Goal: Task Accomplishment & Management: Use online tool/utility

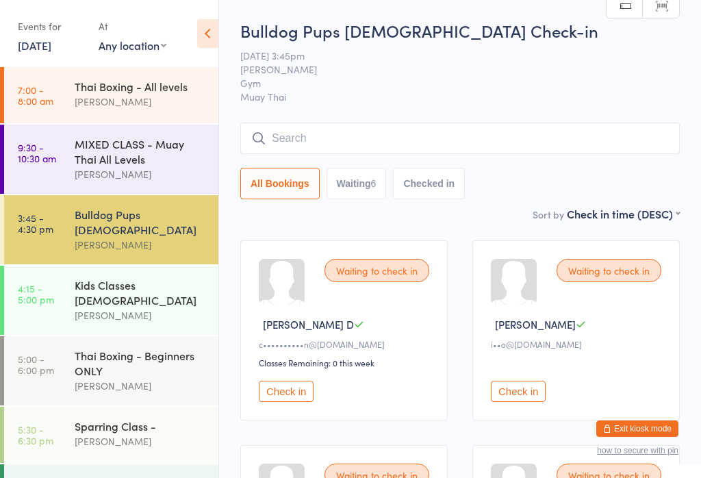
click at [484, 125] on input "search" at bounding box center [459, 138] width 439 height 31
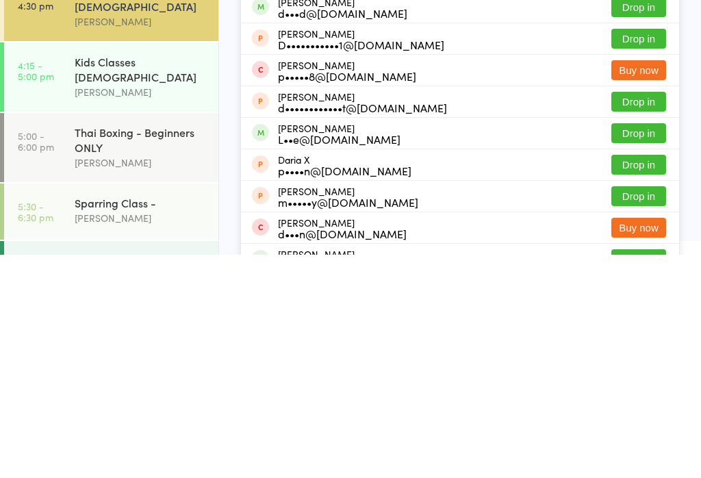
type input "[PERSON_NAME]"
click at [647, 346] on button "Drop in" at bounding box center [638, 356] width 55 height 20
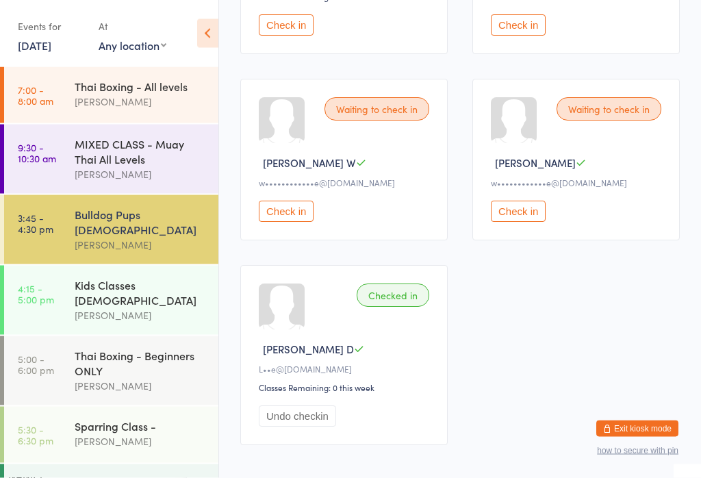
scroll to position [571, 0]
click at [312, 426] on button "Undo checkin" at bounding box center [297, 415] width 77 height 21
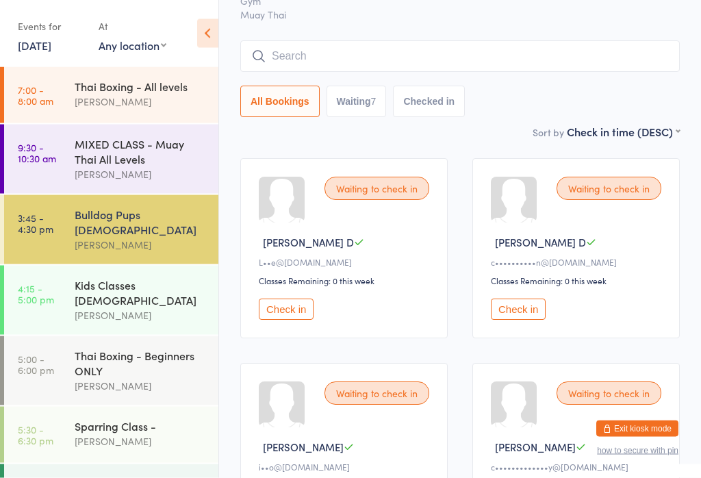
scroll to position [94, 0]
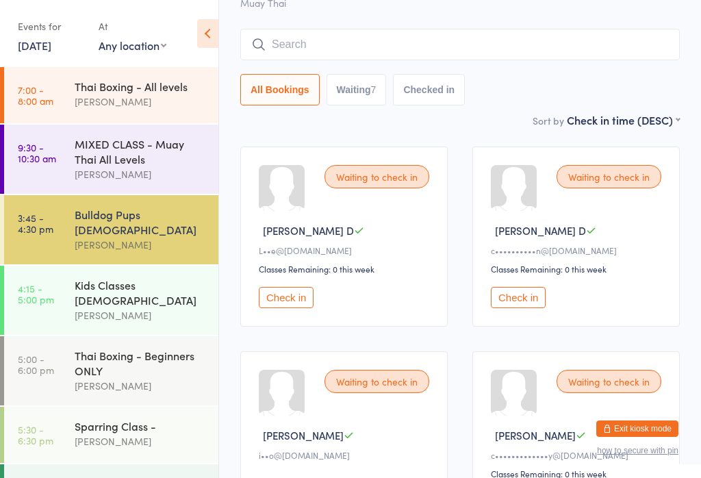
click at [307, 307] on button "Check in" at bounding box center [286, 297] width 55 height 21
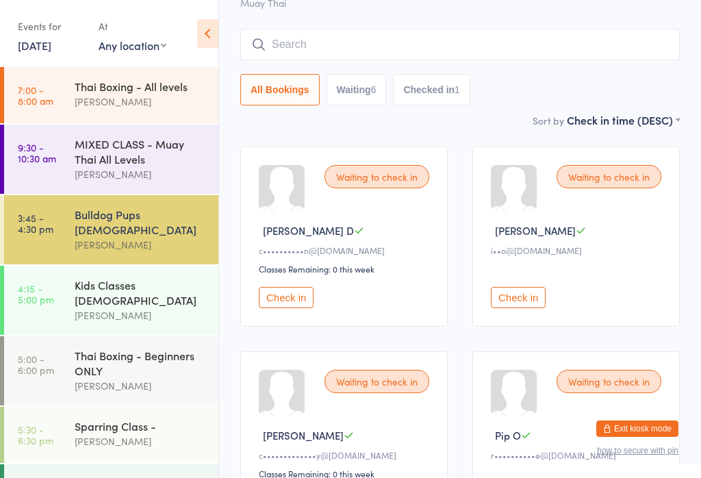
click at [397, 57] on input "search" at bounding box center [459, 44] width 439 height 31
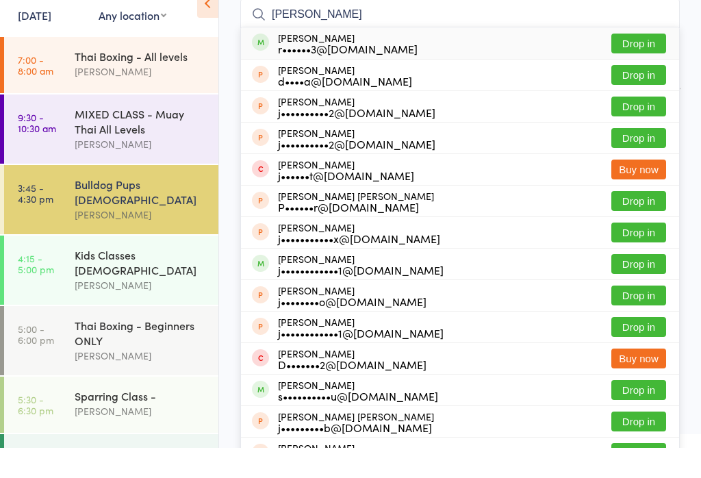
type input "[PERSON_NAME]"
click at [521, 57] on div "[PERSON_NAME] r••••••3@[DOMAIN_NAME] Drop in" at bounding box center [460, 72] width 438 height 31
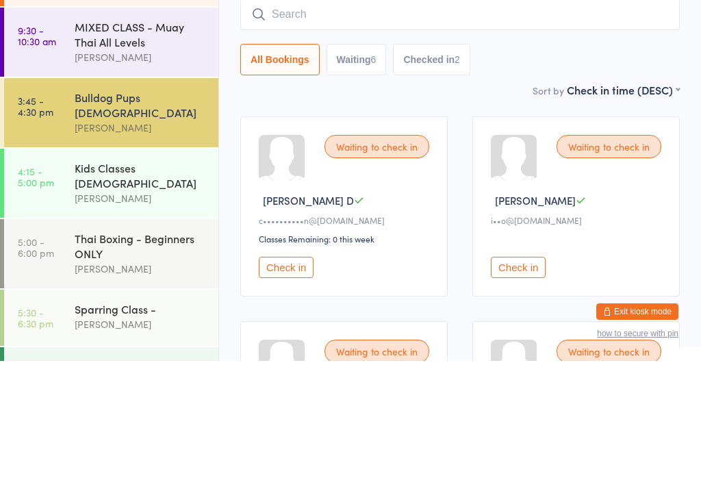
scroll to position [0, 0]
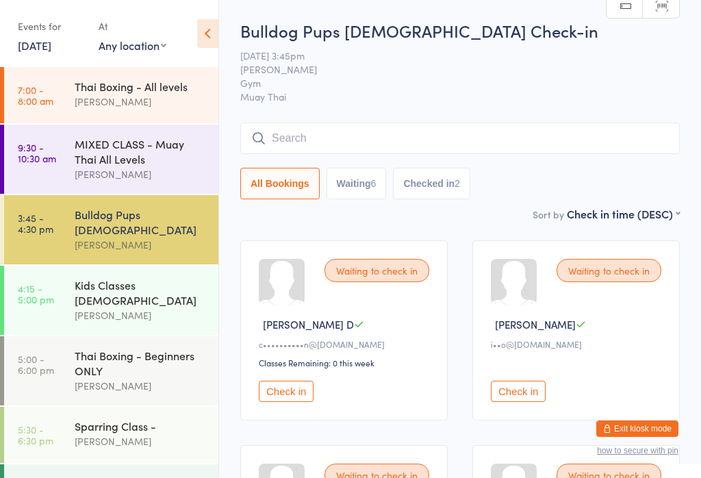
click at [615, 76] on span "[PERSON_NAME]" at bounding box center [449, 69] width 418 height 14
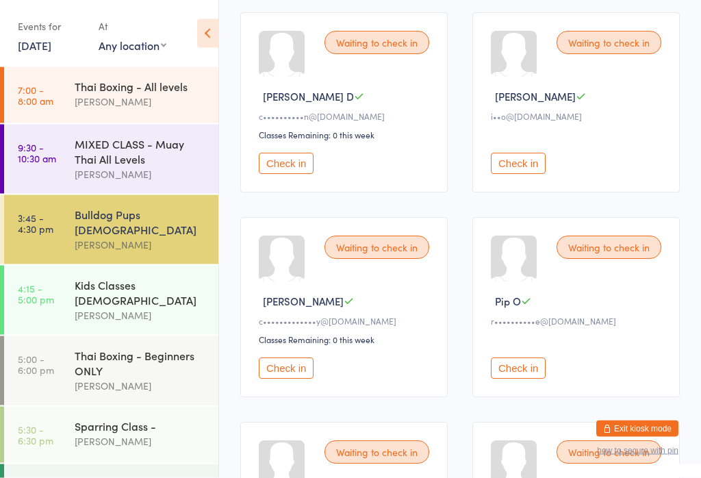
scroll to position [221, 0]
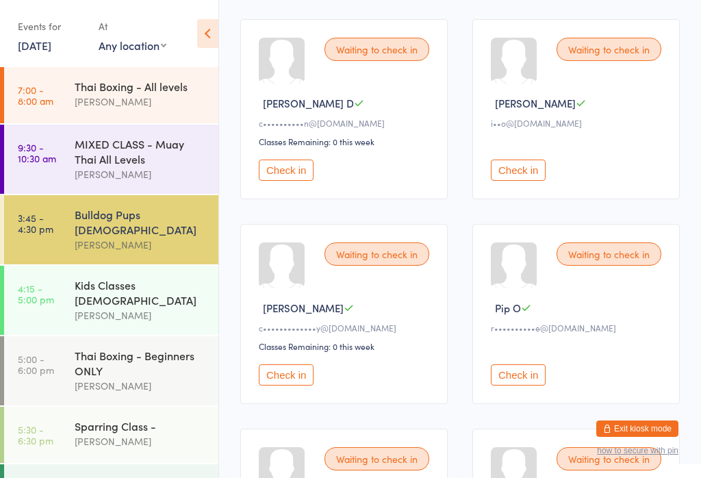
click at [287, 385] on button "Check in" at bounding box center [286, 374] width 55 height 21
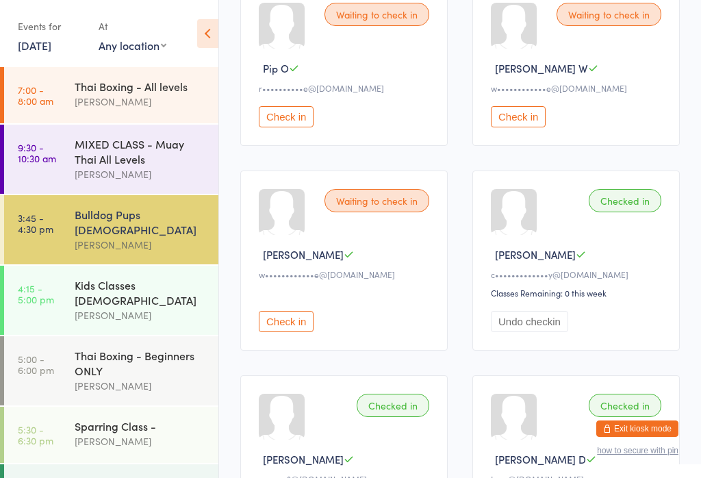
scroll to position [0, 0]
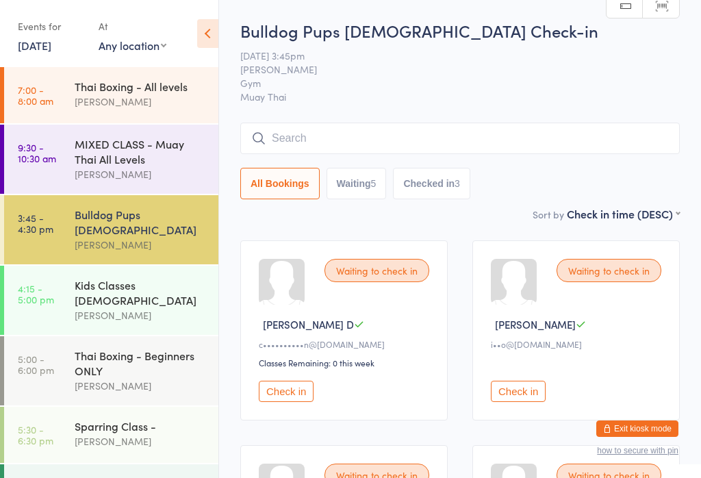
click at [179, 305] on div "Kids Classes [DEMOGRAPHIC_DATA] [PERSON_NAME]" at bounding box center [147, 300] width 144 height 69
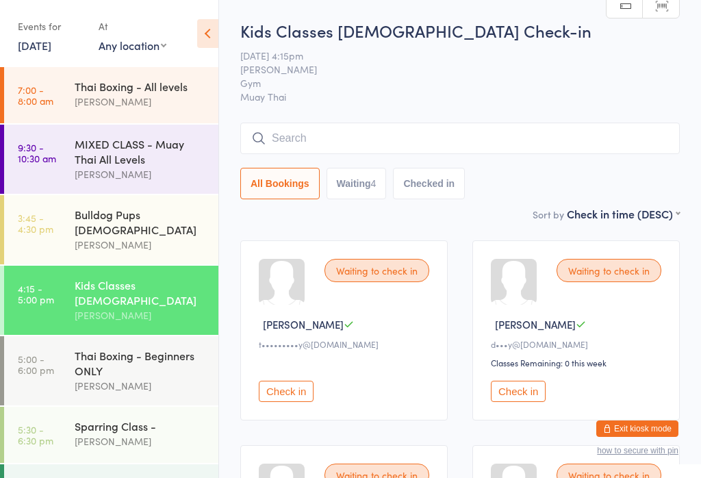
click at [92, 237] on div "[PERSON_NAME]" at bounding box center [141, 245] width 132 height 16
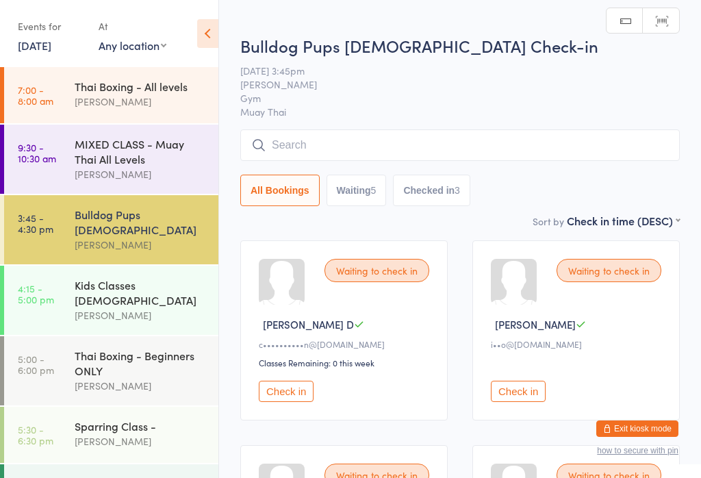
click at [289, 401] on button "Check in" at bounding box center [286, 391] width 55 height 21
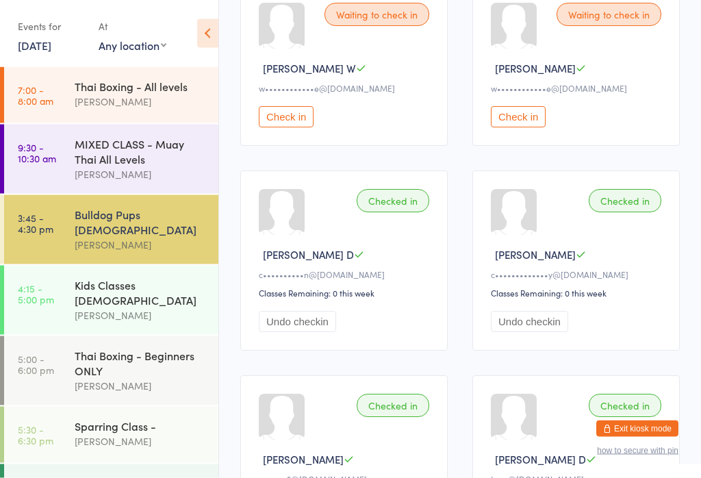
scroll to position [430, 0]
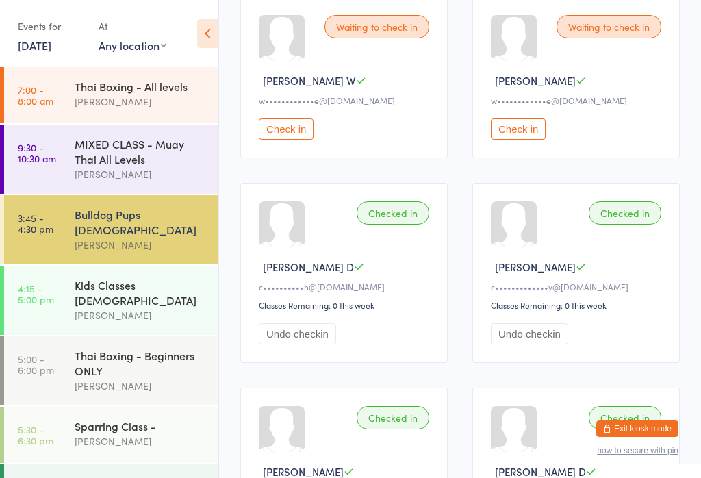
click at [120, 266] on div "Kids Classes [DEMOGRAPHIC_DATA] [PERSON_NAME]" at bounding box center [147, 300] width 144 height 69
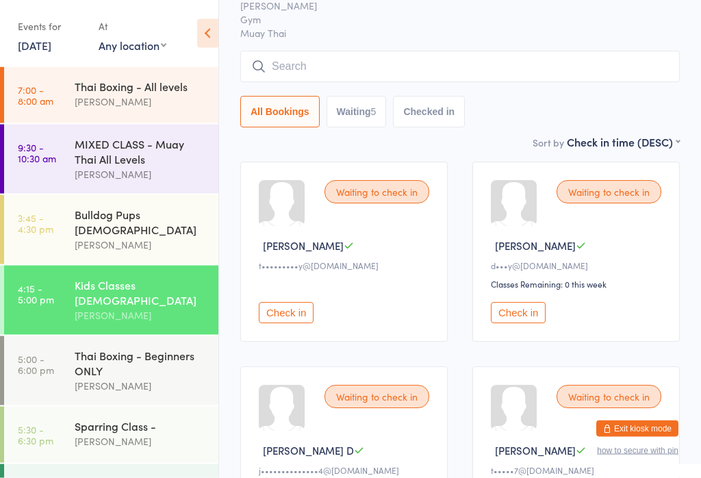
scroll to position [79, 0]
click at [384, 194] on div "Waiting to check in" at bounding box center [376, 191] width 105 height 23
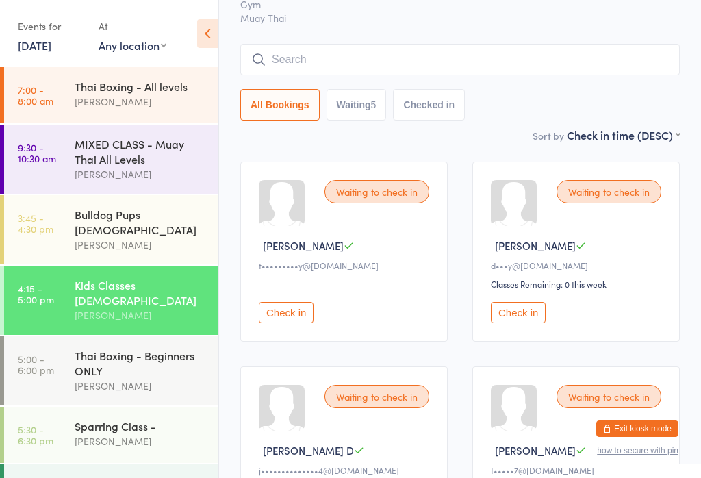
click at [303, 321] on button "Check in" at bounding box center [286, 312] width 55 height 21
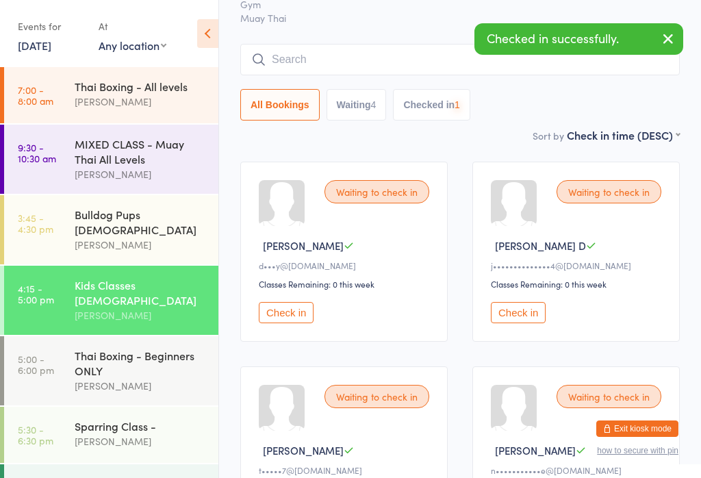
click at [294, 321] on button "Check in" at bounding box center [286, 312] width 55 height 21
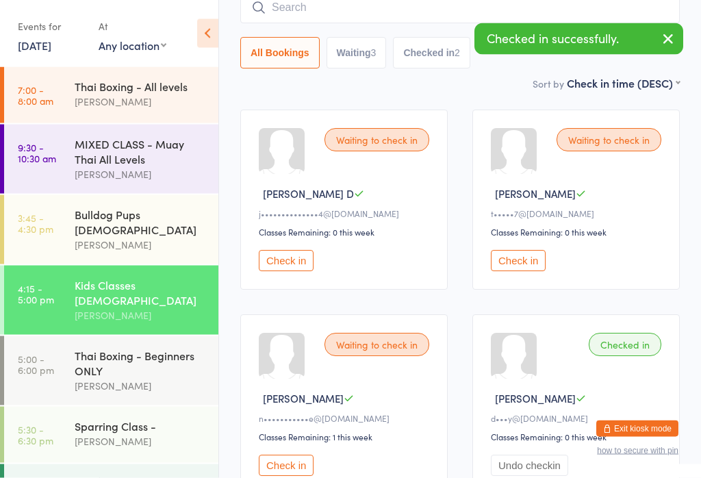
scroll to position [131, 0]
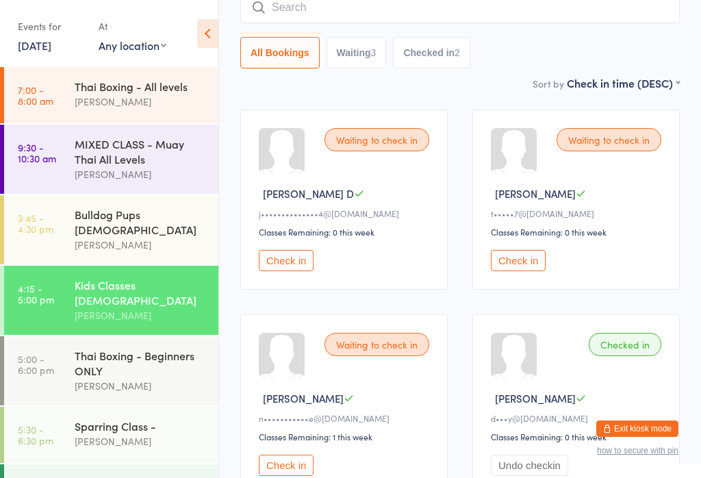
click at [524, 268] on button "Check in" at bounding box center [518, 260] width 55 height 21
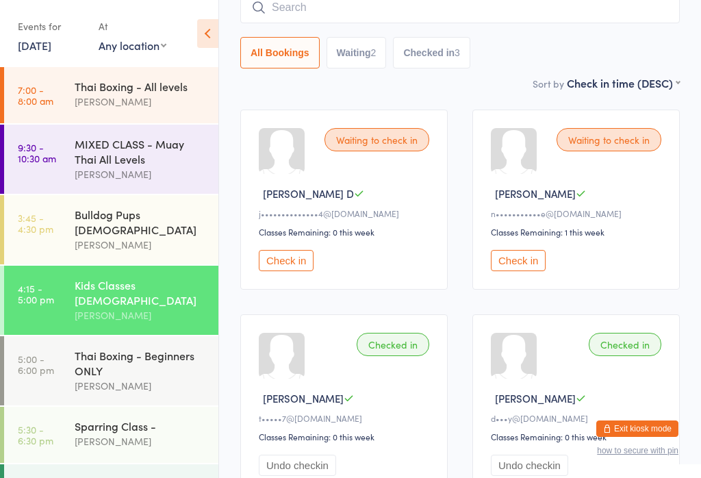
click at [467, 14] on input "search" at bounding box center [459, 7] width 439 height 31
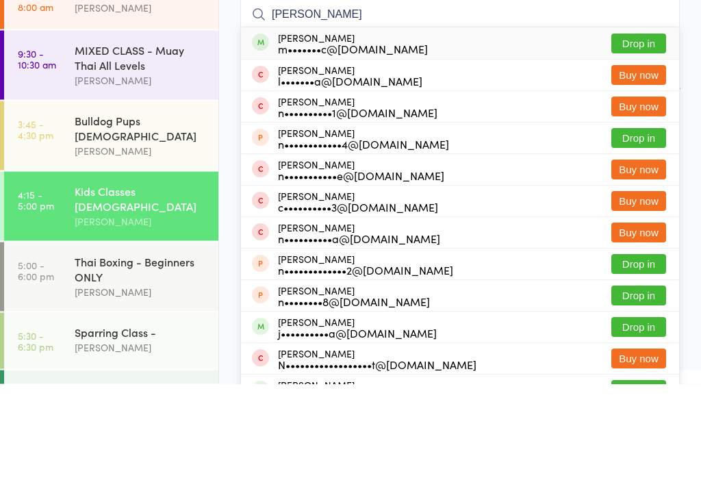
type input "[PERSON_NAME]"
click at [653, 128] on button "Drop in" at bounding box center [638, 138] width 55 height 20
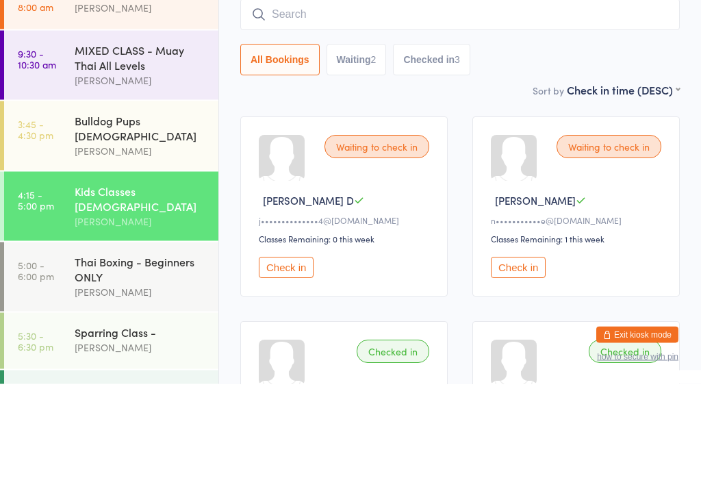
scroll to position [124, 0]
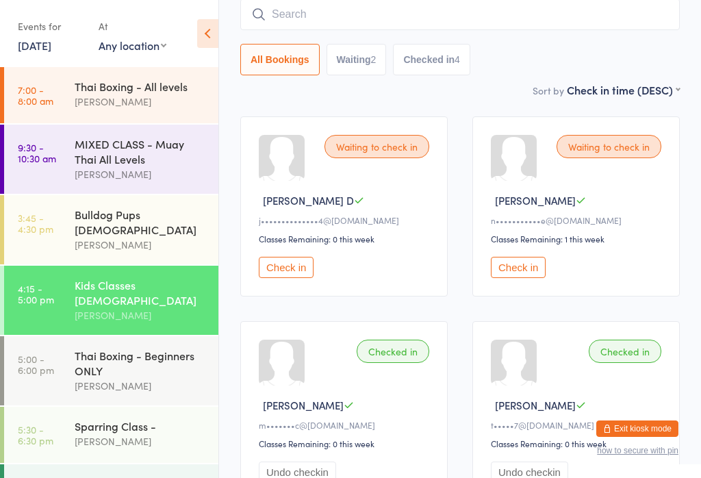
click at [505, 296] on div "Waiting to check in [PERSON_NAME] W n•••••••••••e@[DOMAIN_NAME] Classes Remaini…" at bounding box center [575, 206] width 207 height 180
click at [521, 276] on button "Check in" at bounding box center [518, 267] width 55 height 21
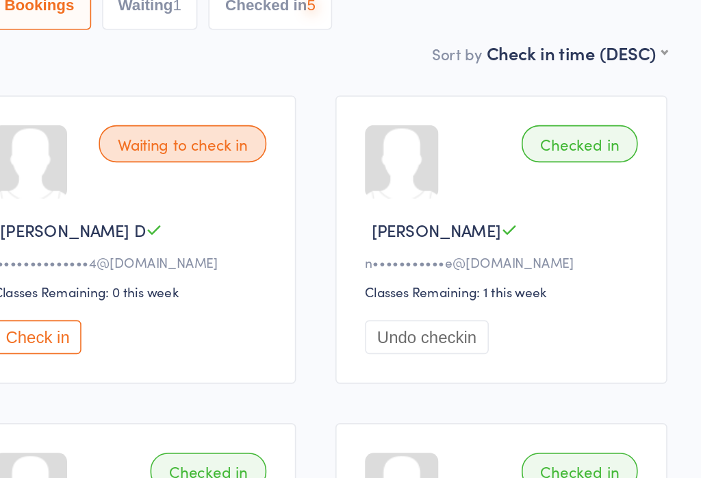
click at [491, 257] on button "Undo checkin" at bounding box center [529, 267] width 77 height 21
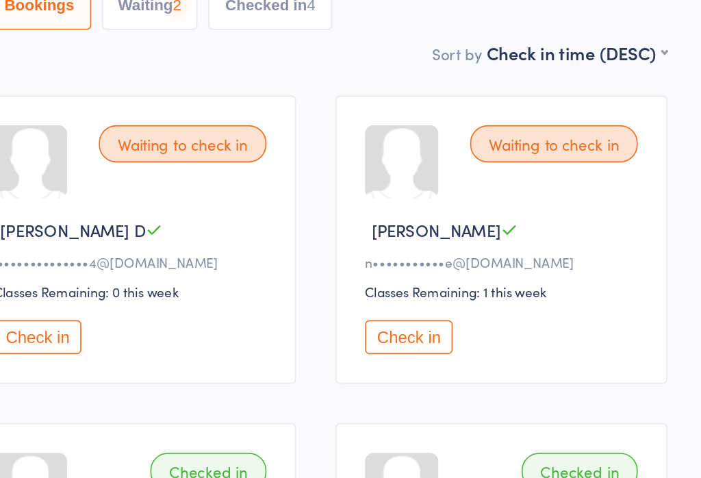
scroll to position [38, 0]
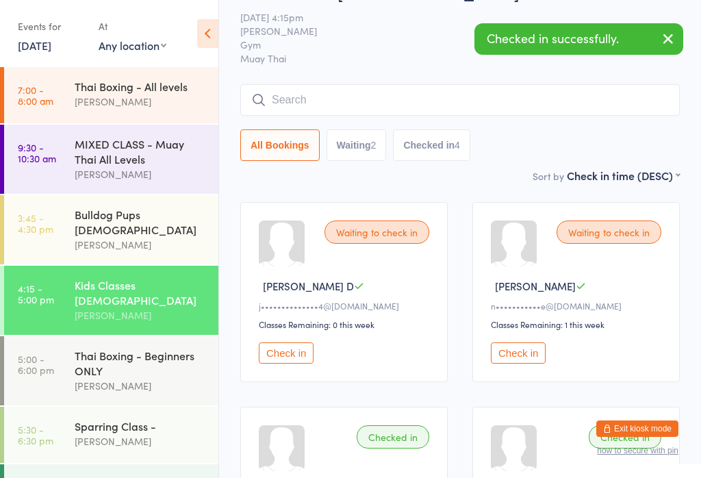
click at [521, 361] on button "Check in" at bounding box center [518, 352] width 55 height 21
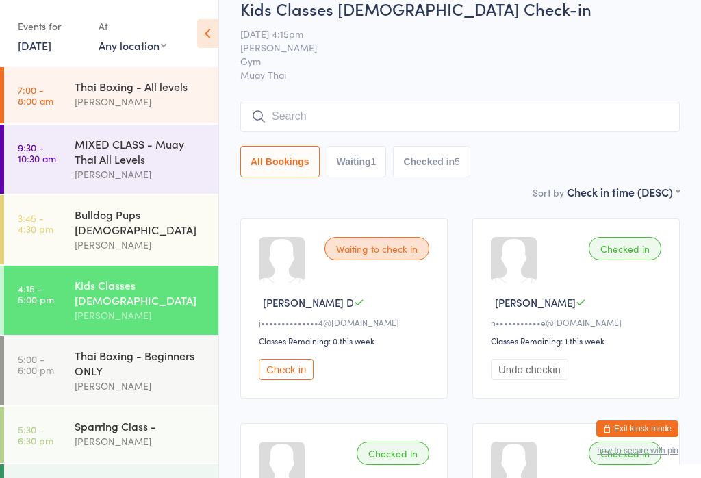
scroll to position [0, 0]
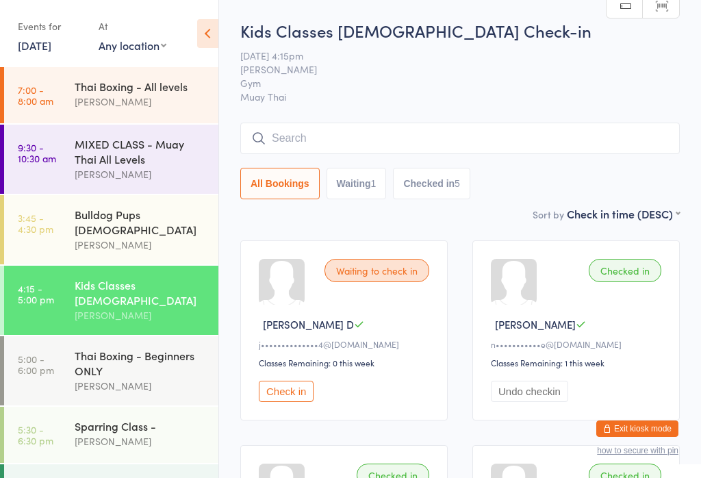
click at [521, 189] on div "All Bookings Waiting 1 Checked in 5" at bounding box center [459, 183] width 439 height 31
click at [529, 141] on input "search" at bounding box center [459, 138] width 439 height 31
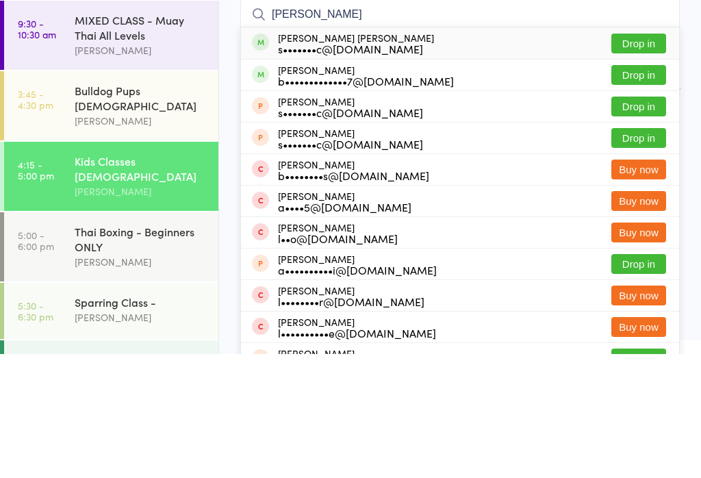
type input "[PERSON_NAME]"
click at [645, 183] on div "[PERSON_NAME] b•••••••••••••7@[DOMAIN_NAME] Drop in" at bounding box center [460, 198] width 438 height 31
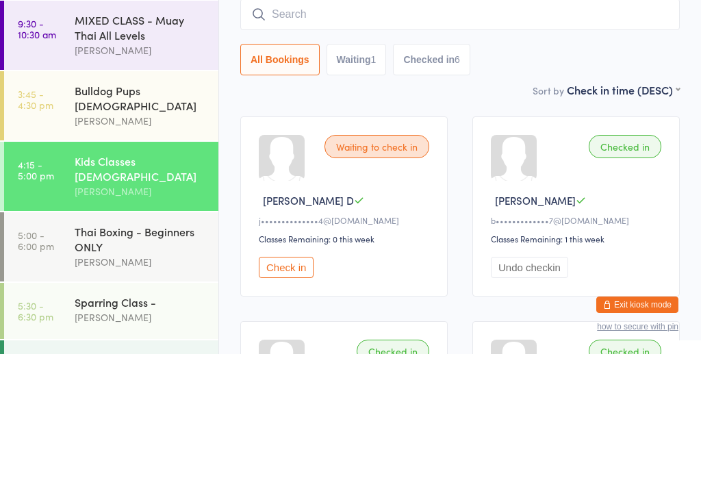
scroll to position [9, 0]
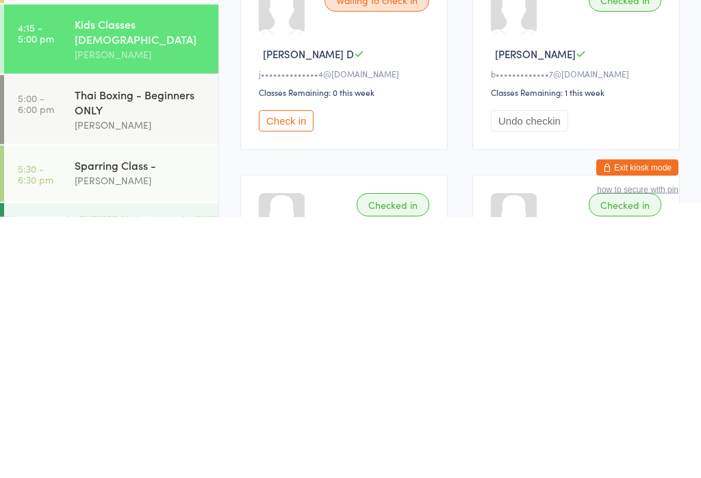
click at [610, 308] on div "[PERSON_NAME]" at bounding box center [578, 315] width 175 height 14
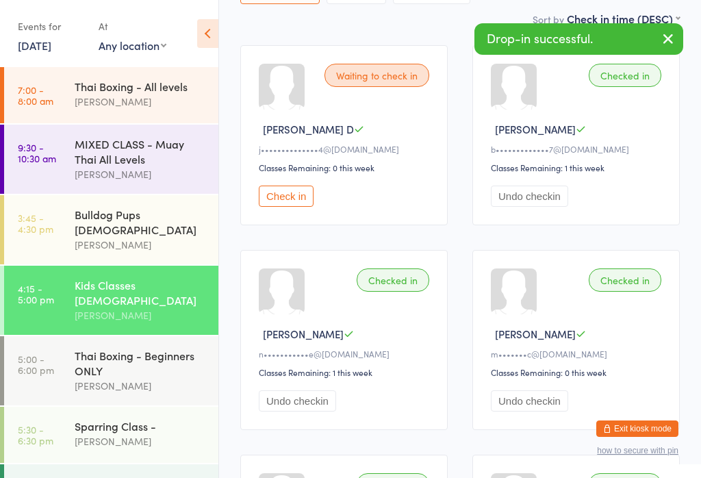
scroll to position [191, 0]
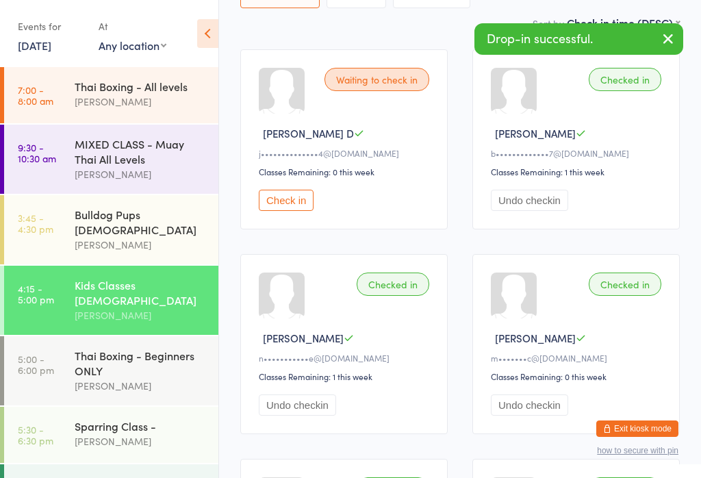
click at [643, 77] on div "Checked in" at bounding box center [625, 79] width 73 height 23
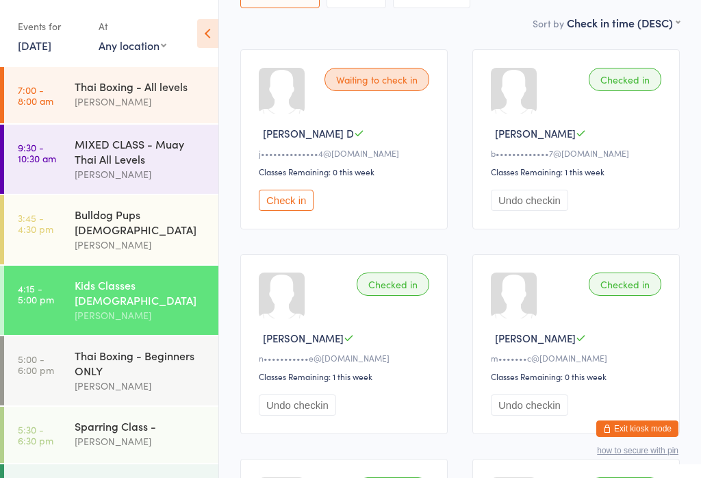
click at [630, 78] on div "Checked in" at bounding box center [625, 79] width 73 height 23
click at [641, 76] on div "Checked in" at bounding box center [625, 79] width 73 height 23
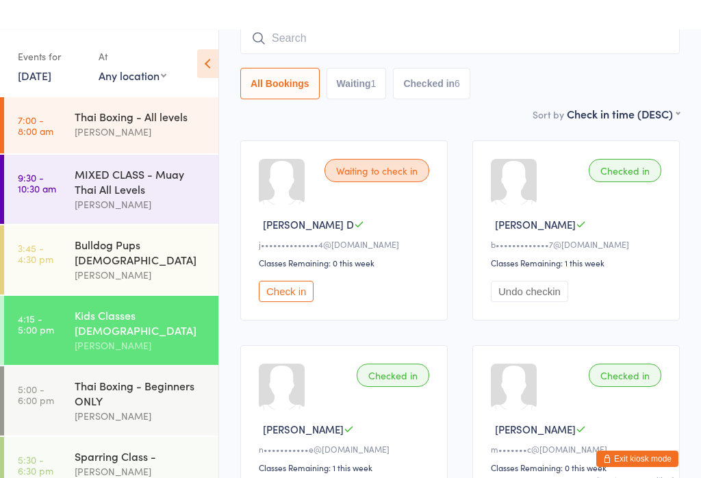
scroll to position [0, 0]
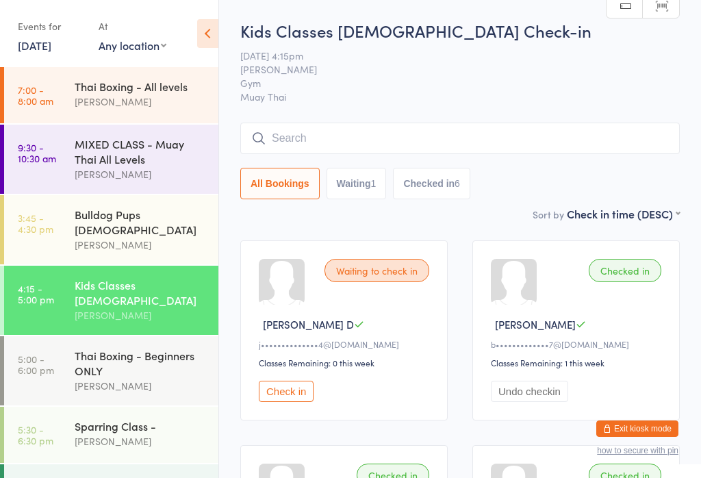
click at [383, 132] on input "search" at bounding box center [459, 138] width 439 height 31
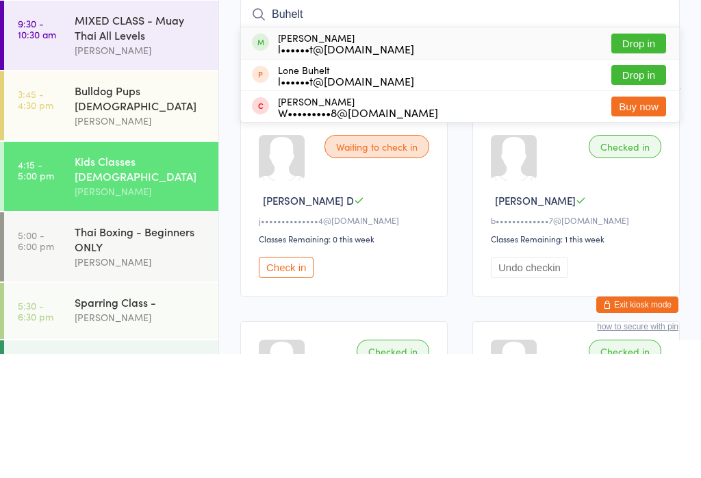
type input "Buhelt"
click at [641, 157] on button "Drop in" at bounding box center [638, 167] width 55 height 20
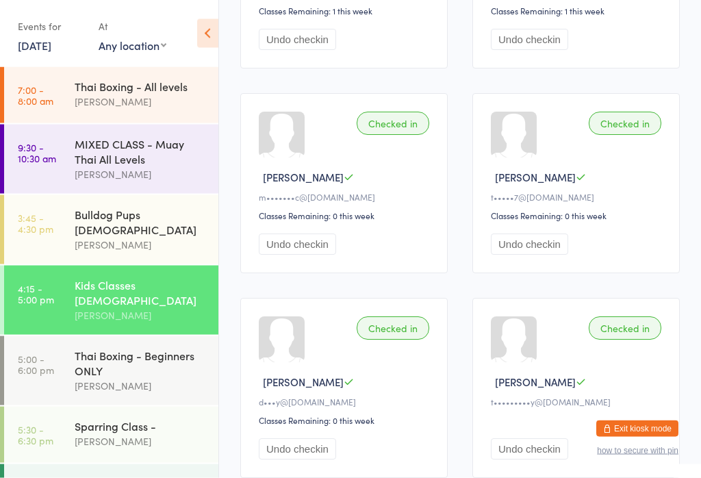
scroll to position [556, 0]
click at [632, 133] on div "Checked in" at bounding box center [625, 123] width 73 height 23
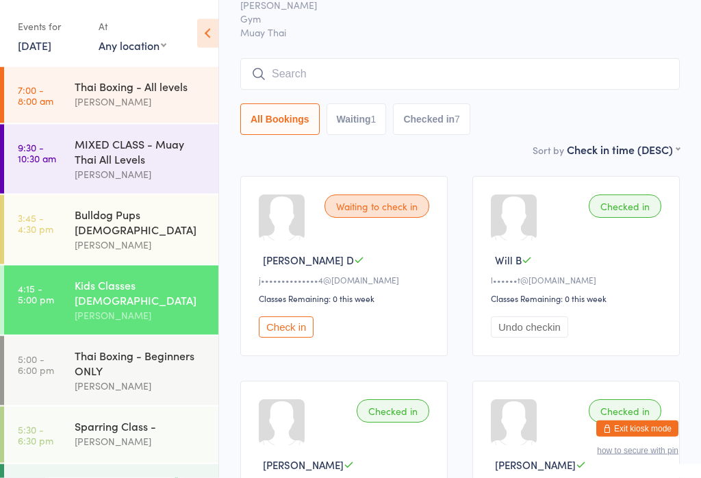
scroll to position [0, 0]
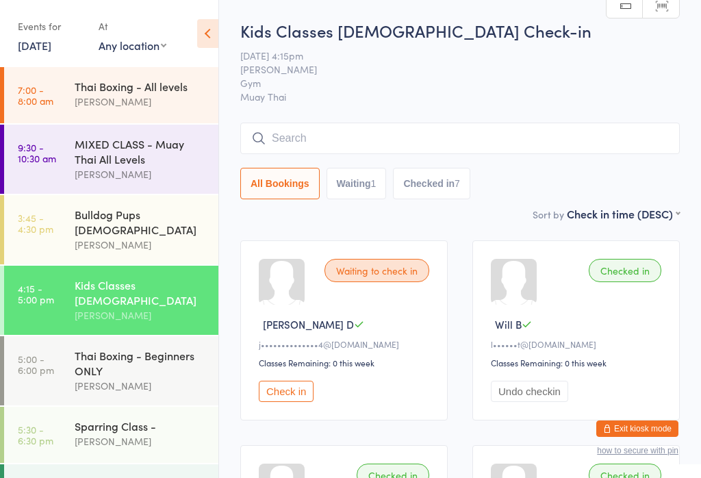
click at [462, 142] on input "search" at bounding box center [459, 138] width 439 height 31
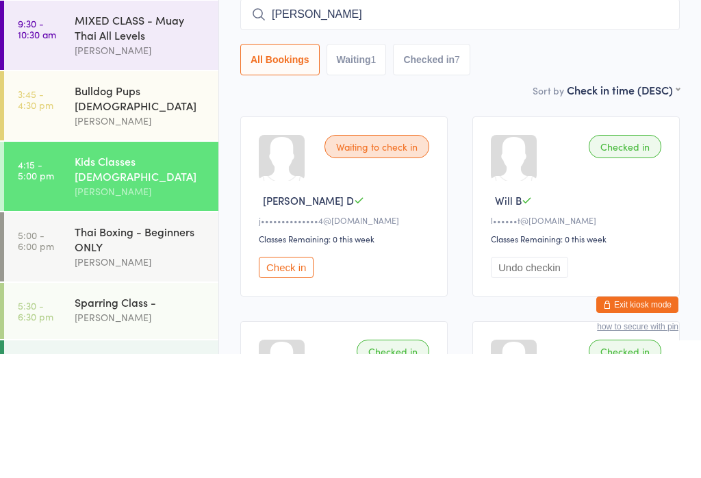
type input "[PERSON_NAME]"
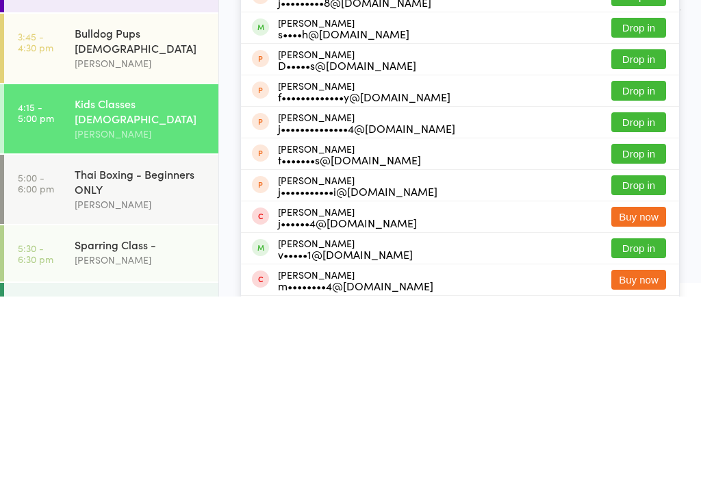
scroll to position [22, 0]
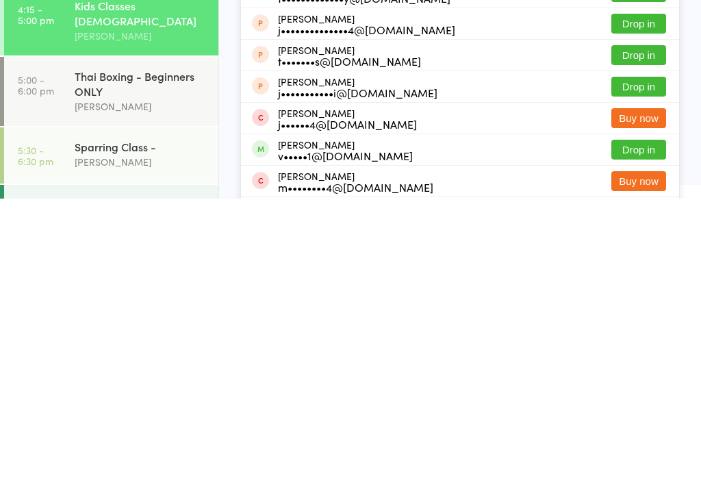
click at [650, 419] on button "Drop in" at bounding box center [638, 429] width 55 height 20
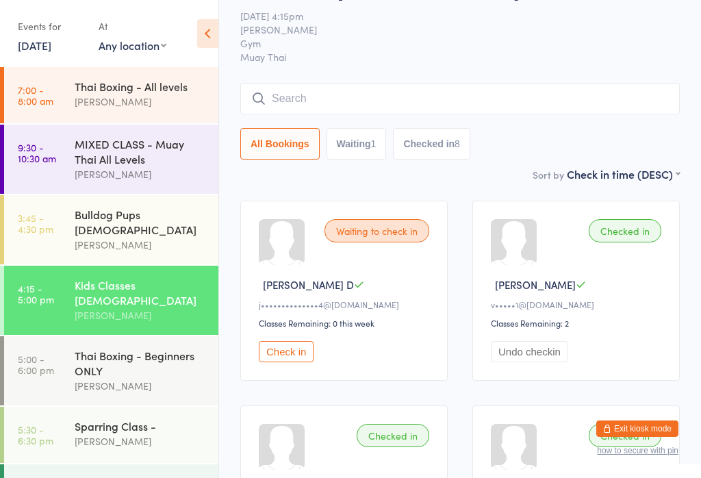
scroll to position [0, 0]
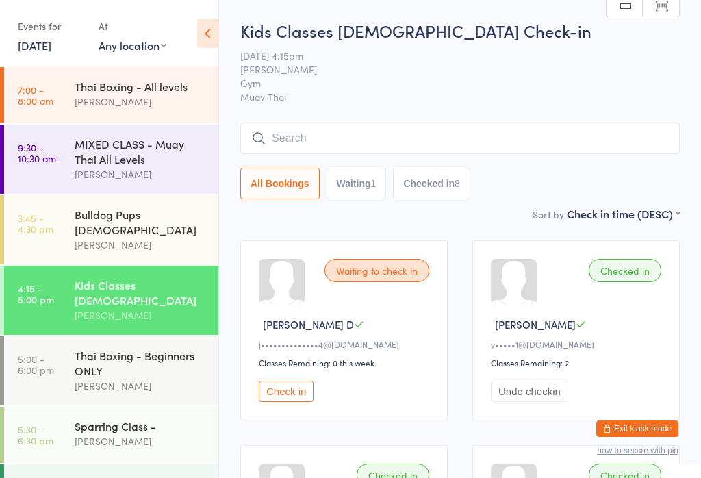
click at [509, 132] on input "search" at bounding box center [459, 138] width 439 height 31
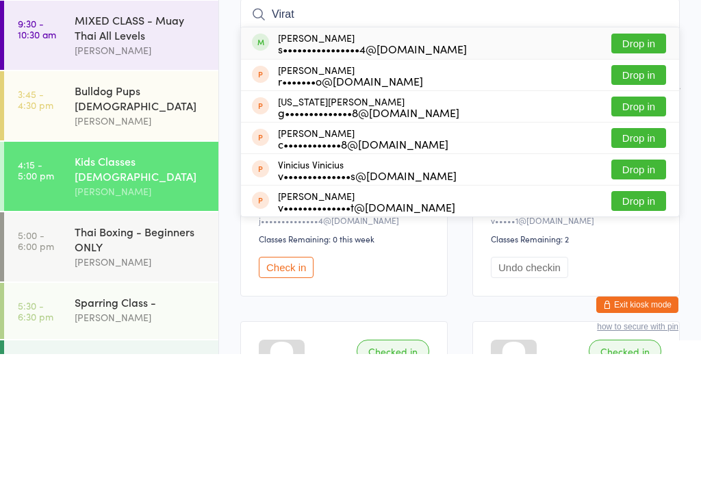
type input "Virat"
click at [566, 151] on div "[PERSON_NAME] s••••••••••••••••4@[DOMAIN_NAME] Drop in" at bounding box center [460, 166] width 438 height 31
type input "virat"
click at [621, 155] on span "Already checked in" at bounding box center [609, 167] width 113 height 24
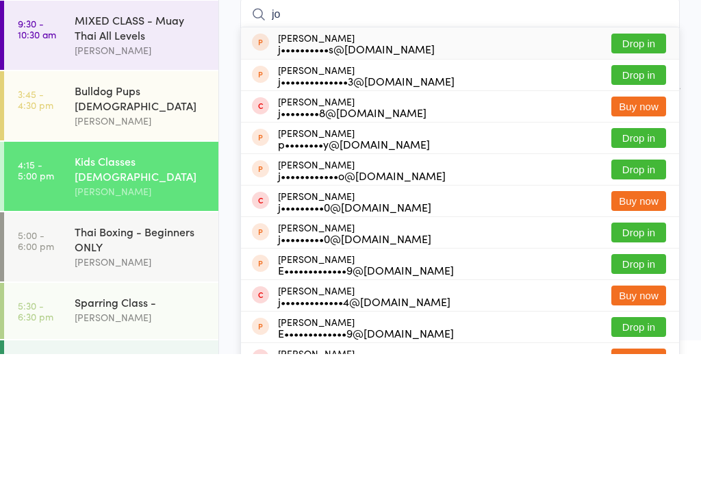
type input "j"
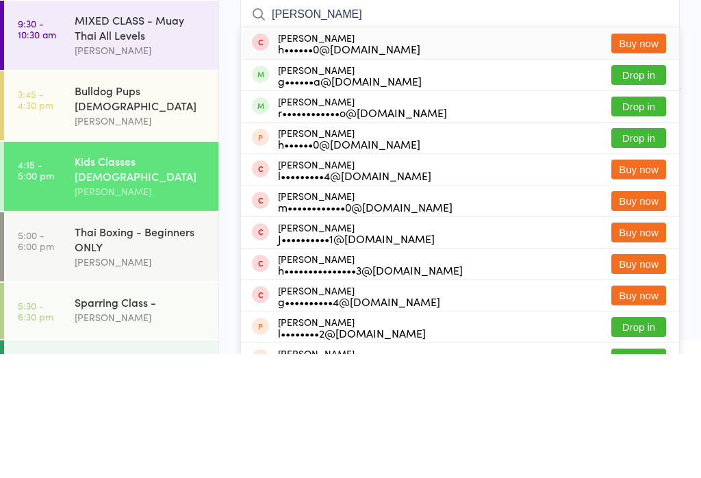
type input "[PERSON_NAME]"
click at [658, 189] on button "Drop in" at bounding box center [638, 199] width 55 height 20
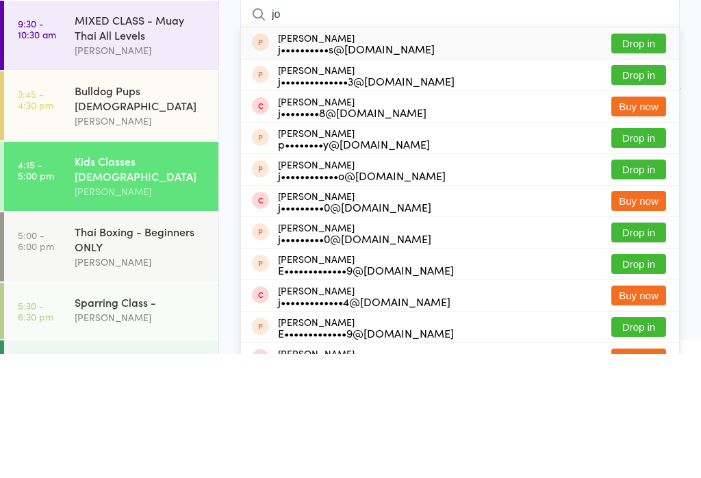
type input "j"
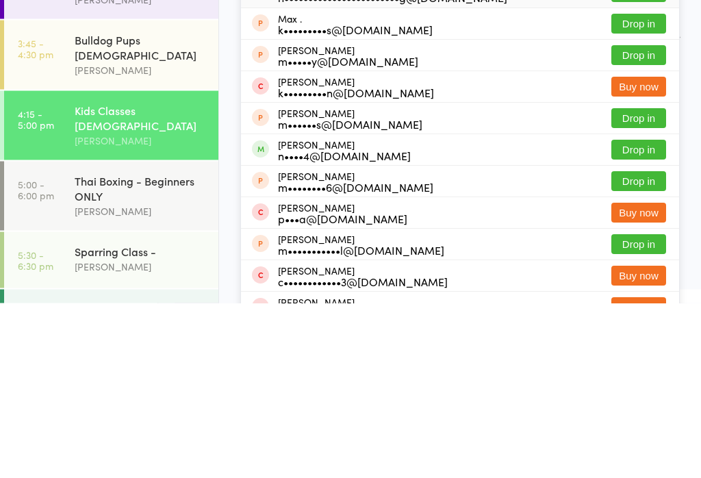
type input "[PERSON_NAME]"
click at [645, 315] on button "Drop in" at bounding box center [638, 325] width 55 height 20
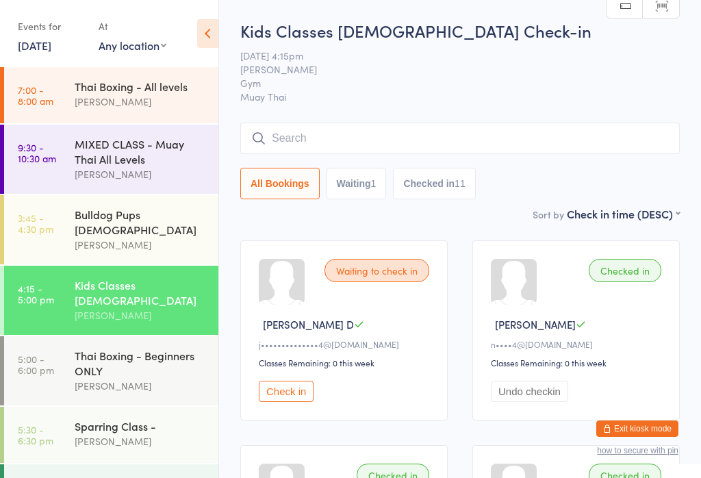
click at [372, 137] on input "search" at bounding box center [459, 138] width 439 height 31
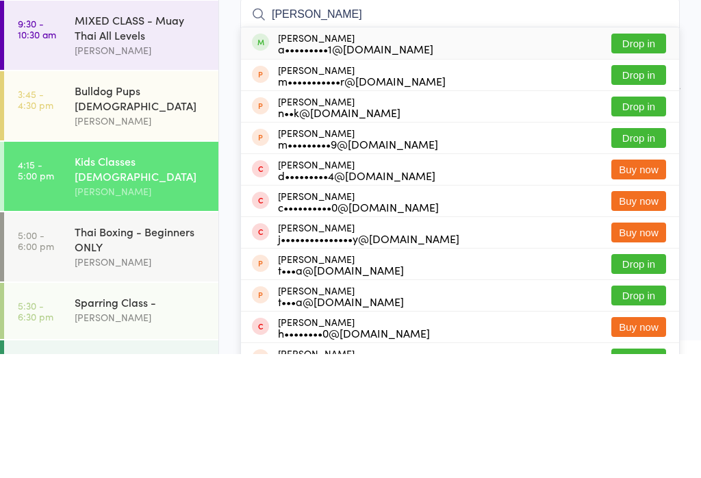
type input "[PERSON_NAME]"
click at [646, 157] on button "Drop in" at bounding box center [638, 167] width 55 height 20
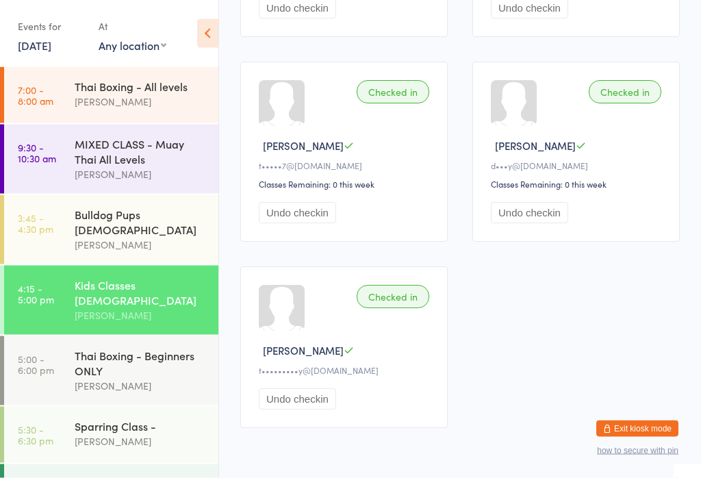
scroll to position [1202, 0]
click at [643, 103] on div "Checked in" at bounding box center [625, 91] width 73 height 23
click at [618, 103] on div "Checked in" at bounding box center [625, 91] width 73 height 23
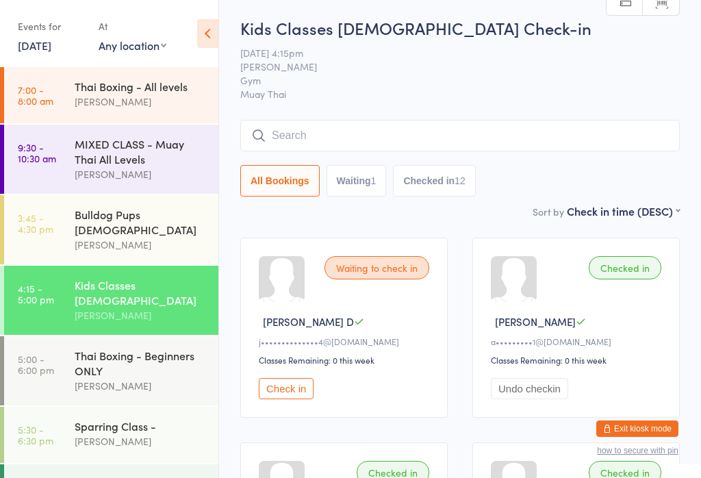
scroll to position [0, 0]
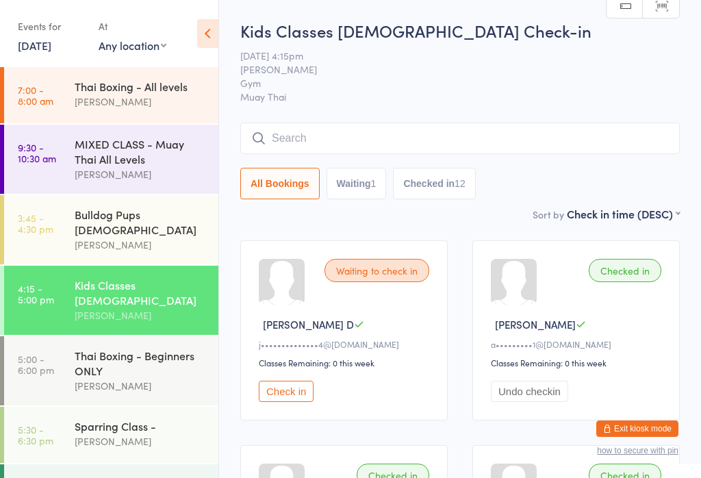
click at [555, 136] on input "search" at bounding box center [459, 138] width 439 height 31
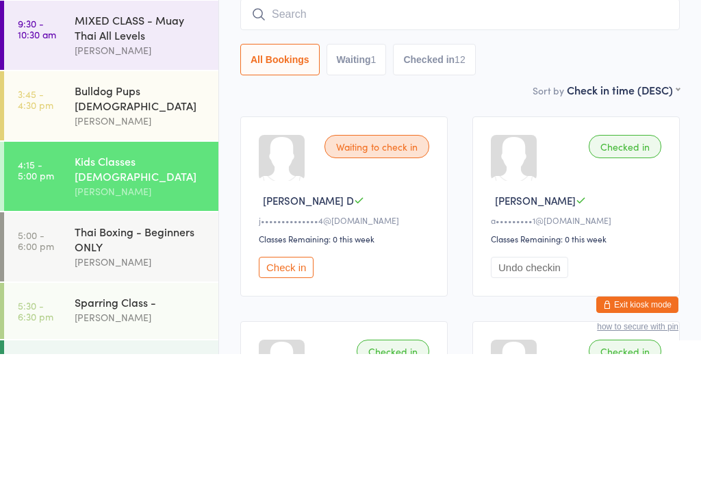
type input ","
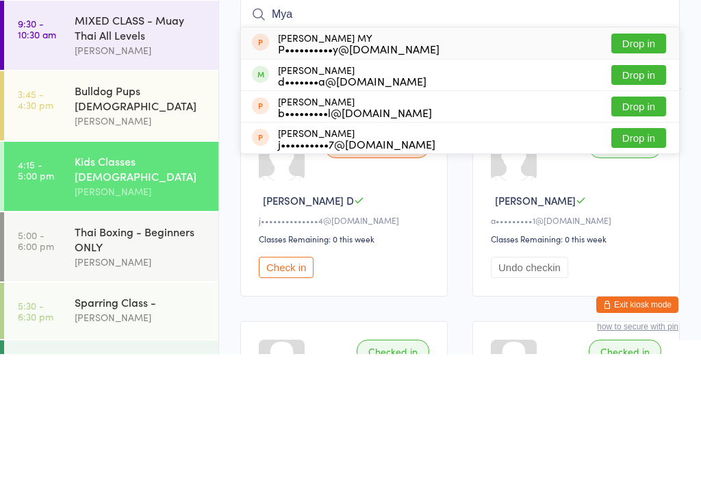
type input "Mya"
click at [643, 189] on button "Drop in" at bounding box center [638, 199] width 55 height 20
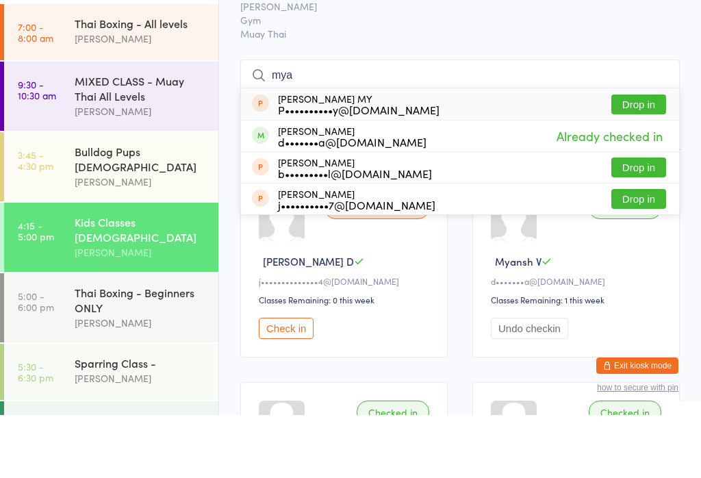
click at [500, 90] on span "Muay Thai" at bounding box center [459, 97] width 439 height 14
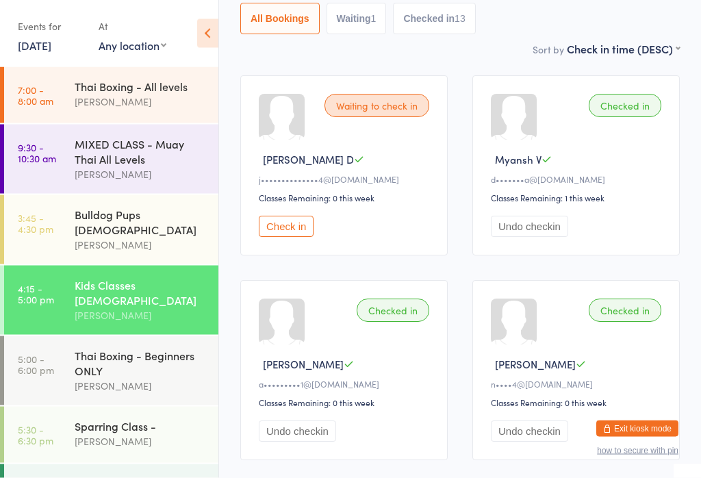
scroll to position [161, 0]
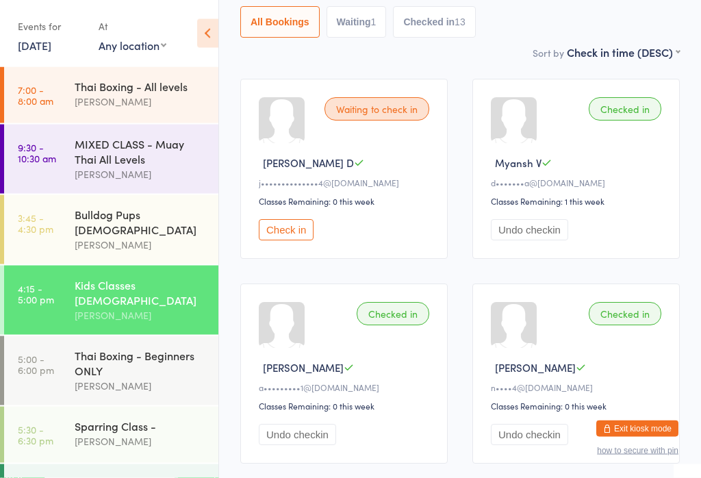
click at [298, 239] on button "Check in" at bounding box center [286, 230] width 55 height 21
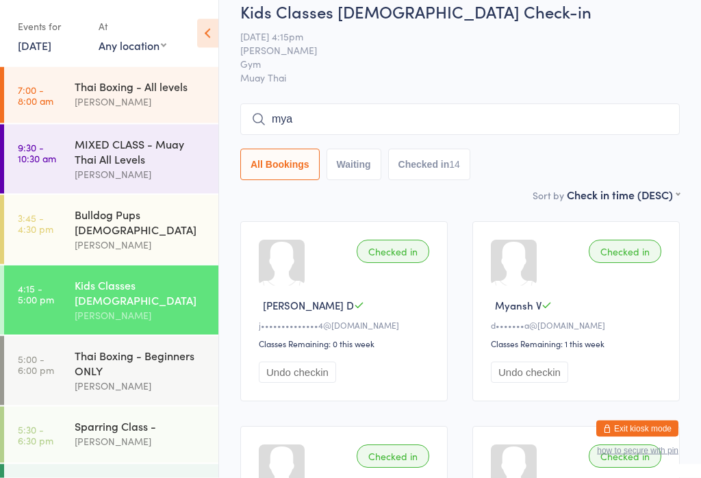
scroll to position [0, 0]
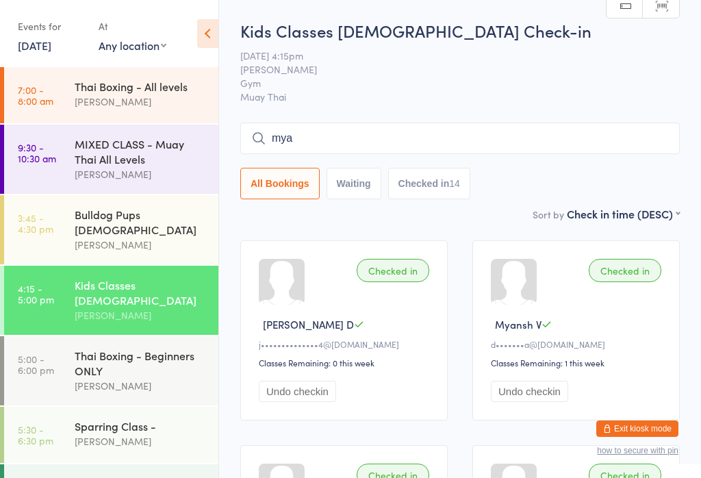
click at [333, 137] on input "mya" at bounding box center [459, 138] width 439 height 31
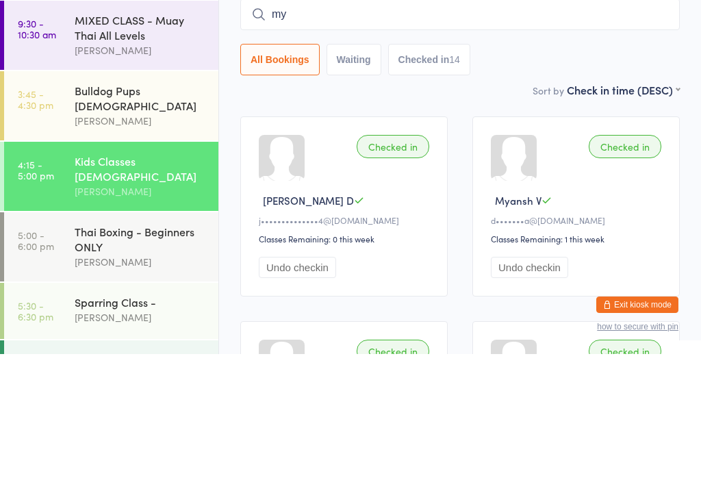
type input "m"
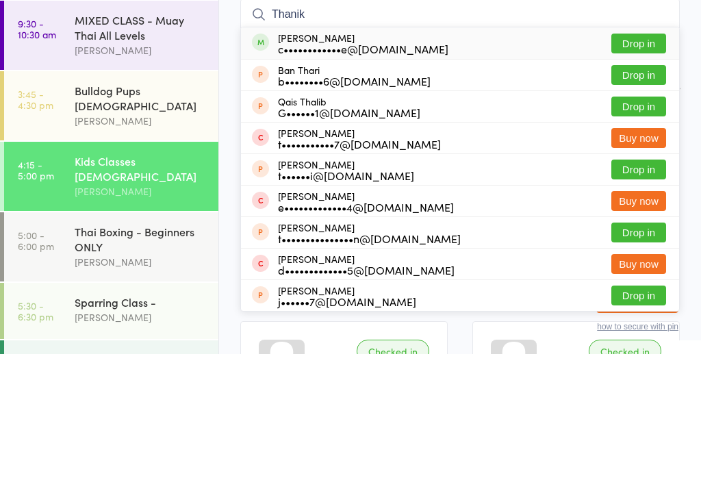
type input "Thanik"
click at [639, 157] on button "Drop in" at bounding box center [638, 167] width 55 height 20
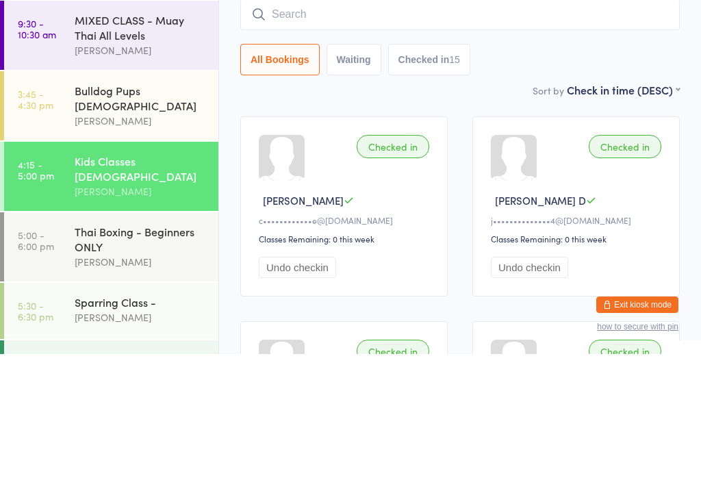
click at [268, 259] on div at bounding box center [282, 282] width 46 height 46
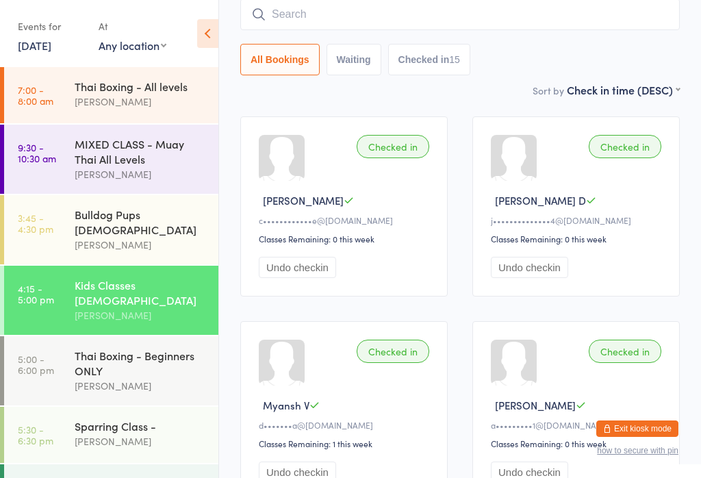
click at [68, 242] on link "3:45 - 4:30 pm Bulldog Pups [DEMOGRAPHIC_DATA] [PERSON_NAME]" at bounding box center [111, 229] width 214 height 69
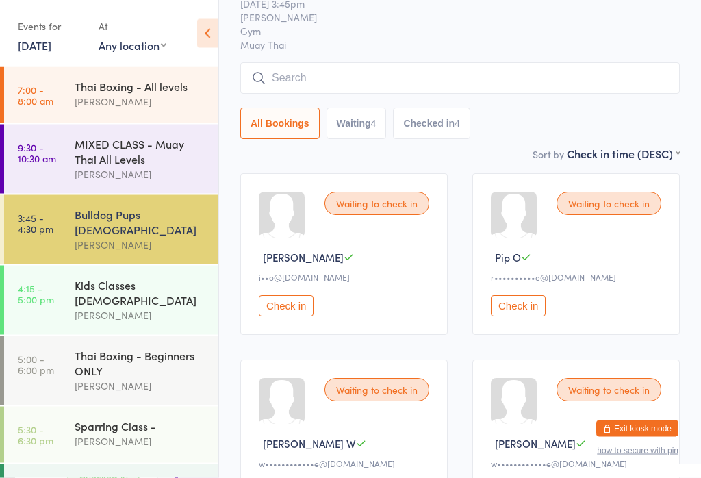
scroll to position [64, 0]
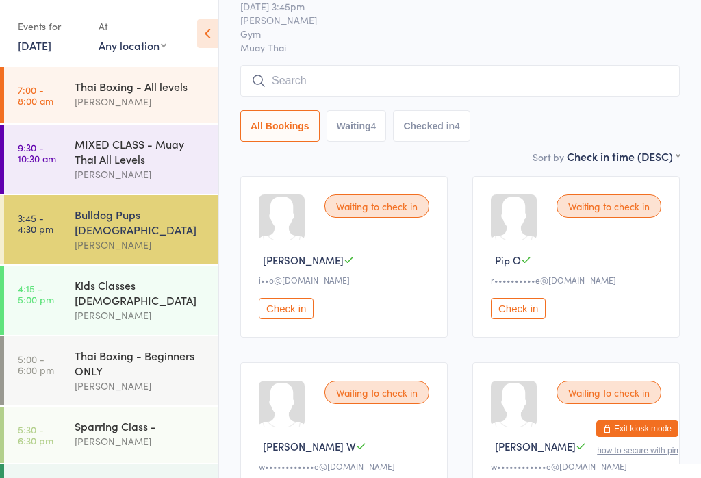
click at [534, 313] on button "Check in" at bounding box center [518, 308] width 55 height 21
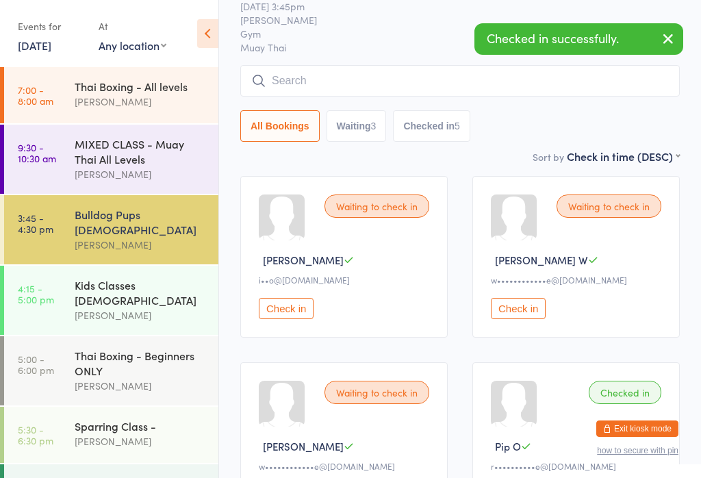
click at [287, 314] on button "Check in" at bounding box center [286, 308] width 55 height 21
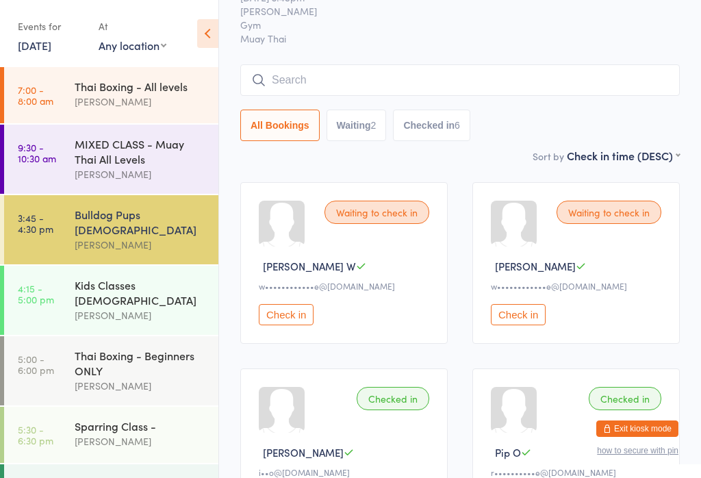
scroll to position [57, 0]
click at [518, 326] on button "Check in" at bounding box center [518, 315] width 55 height 21
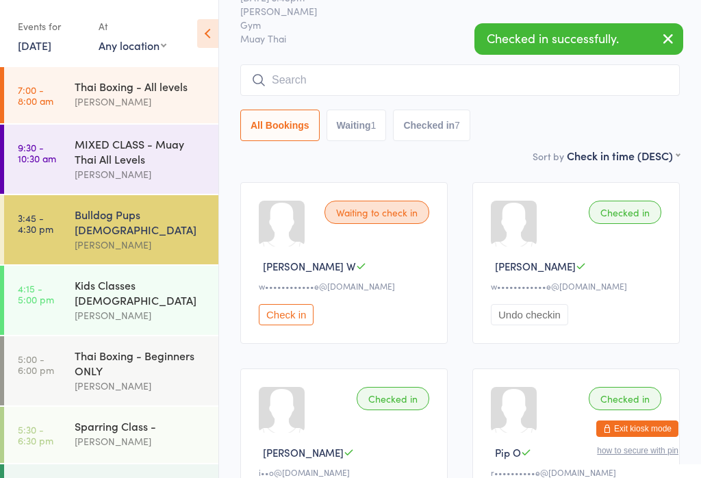
click at [286, 322] on button "Check in" at bounding box center [286, 314] width 55 height 21
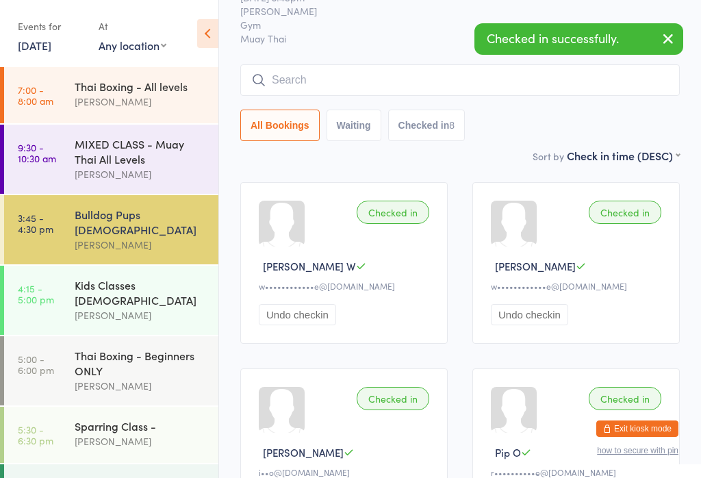
click at [55, 292] on link "4:15 - 5:00 pm Kids Classes [DEMOGRAPHIC_DATA] [PERSON_NAME]" at bounding box center [111, 300] width 214 height 69
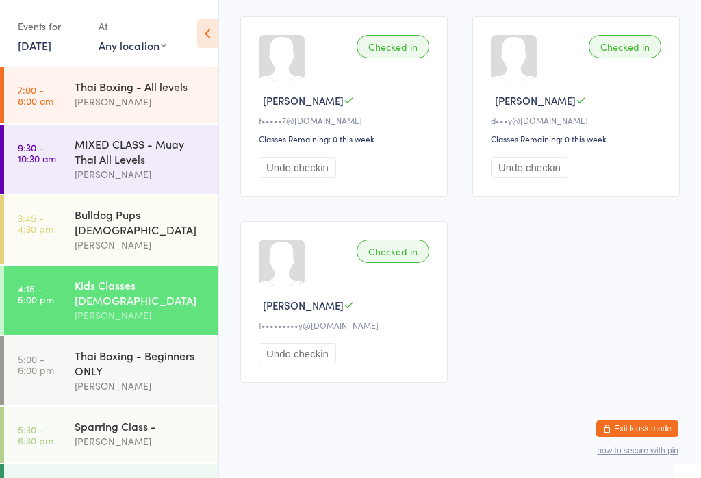
scroll to position [1467, 0]
click at [81, 348] on div "Thai Boxing - Beginners ONLY" at bounding box center [141, 363] width 132 height 30
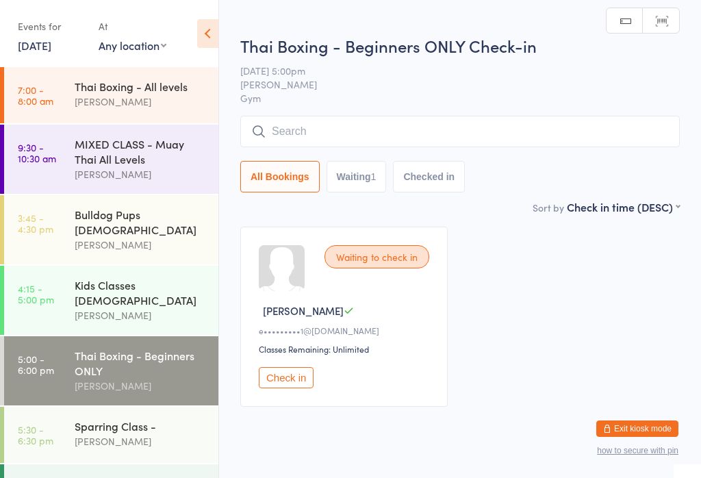
click at [53, 283] on time "4:15 - 5:00 pm" at bounding box center [36, 294] width 36 height 22
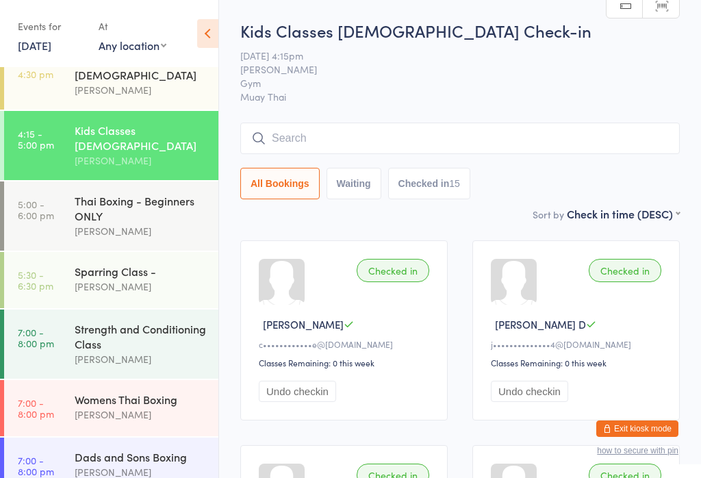
scroll to position [154, 0]
click at [81, 194] on div "Thai Boxing - Beginners ONLY" at bounding box center [141, 209] width 132 height 30
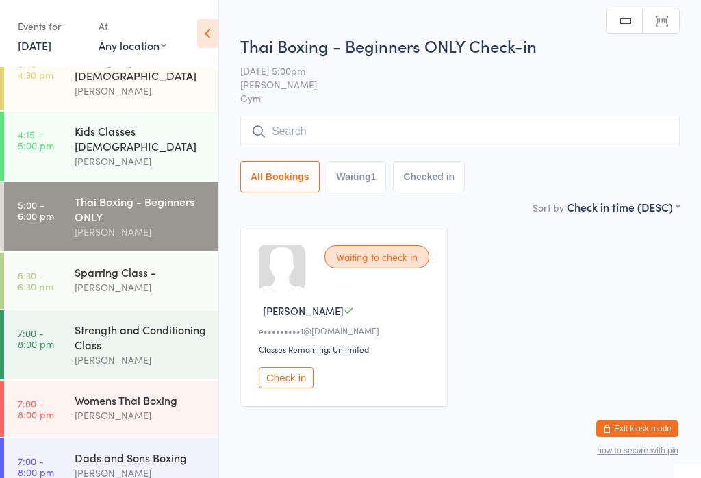
click at [381, 127] on input "search" at bounding box center [459, 131] width 439 height 31
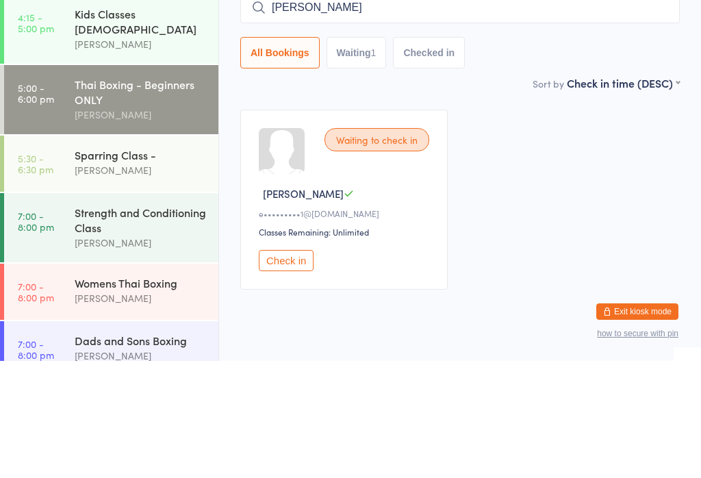
type input "[PERSON_NAME]"
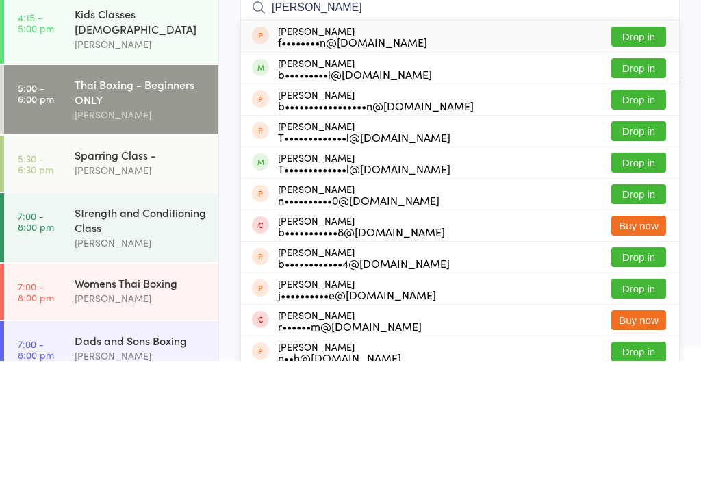
click at [642, 144] on button "Drop in" at bounding box center [638, 154] width 55 height 20
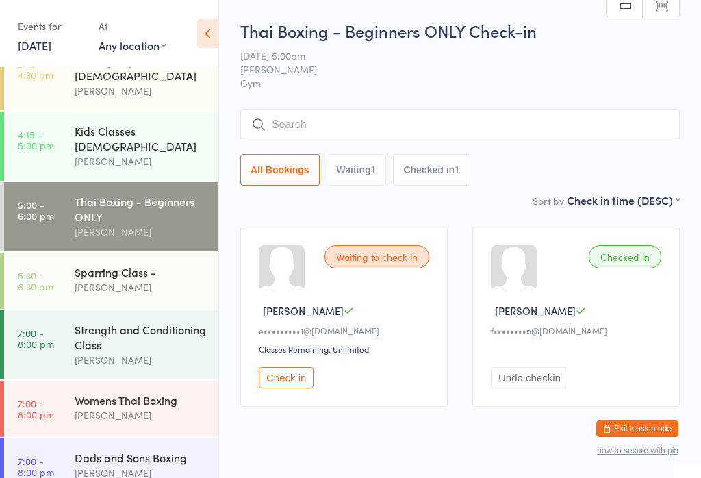
click at [482, 103] on div "Thai Boxing - Beginners ONLY Check-in [DATE] 5:00pm [PERSON_NAME] Gym Manual se…" at bounding box center [459, 105] width 439 height 173
click at [495, 119] on input "search" at bounding box center [459, 124] width 439 height 31
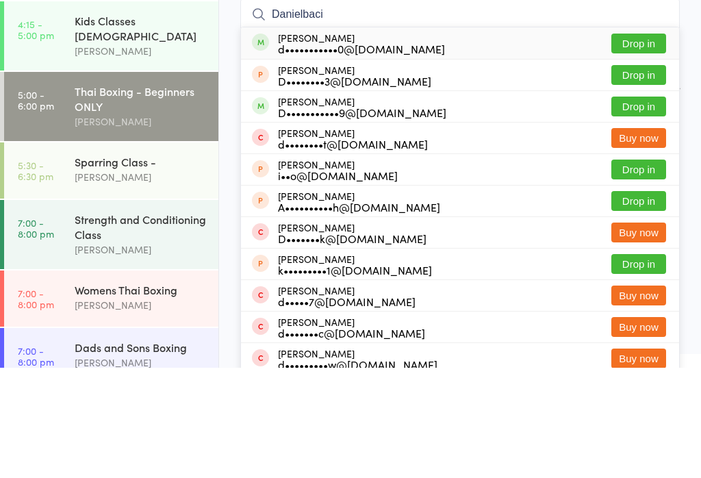
type input "Danielbaci"
click at [640, 144] on button "Drop in" at bounding box center [638, 154] width 55 height 20
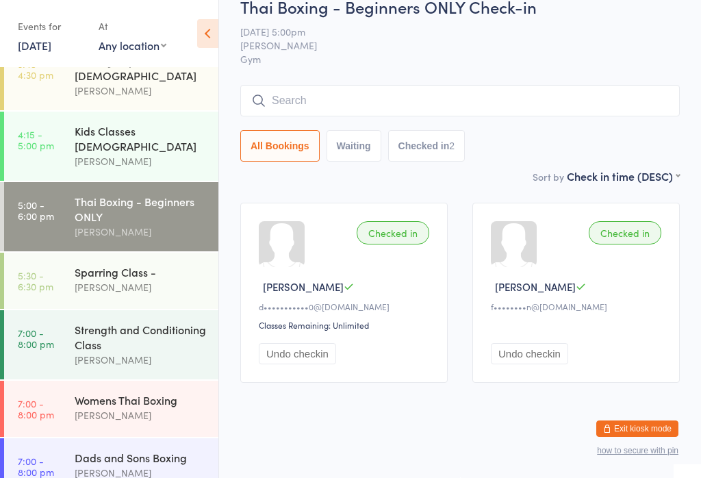
click at [330, 103] on input "search" at bounding box center [459, 100] width 439 height 31
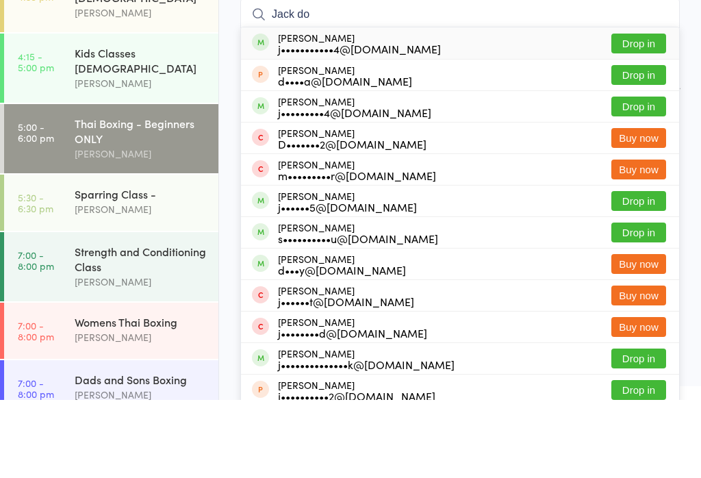
type input "Jack do"
click at [645, 112] on button "Drop in" at bounding box center [638, 122] width 55 height 20
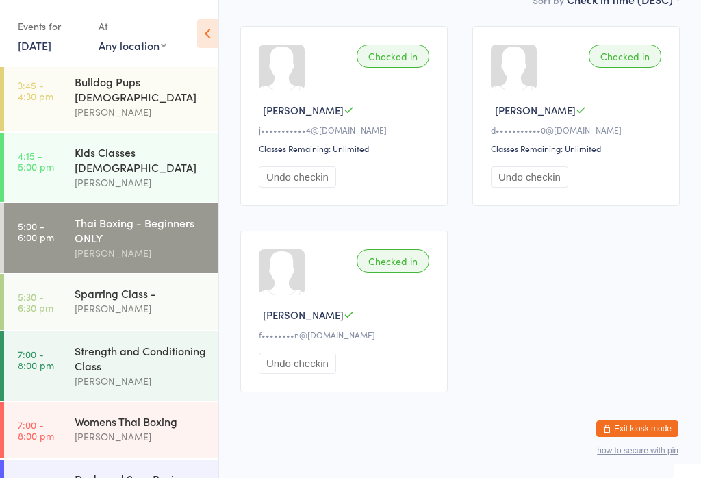
scroll to position [0, 0]
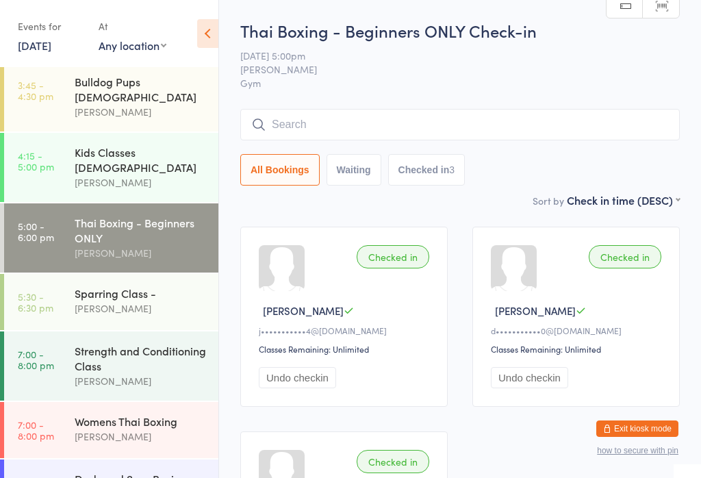
click at [309, 120] on input "search" at bounding box center [459, 124] width 439 height 31
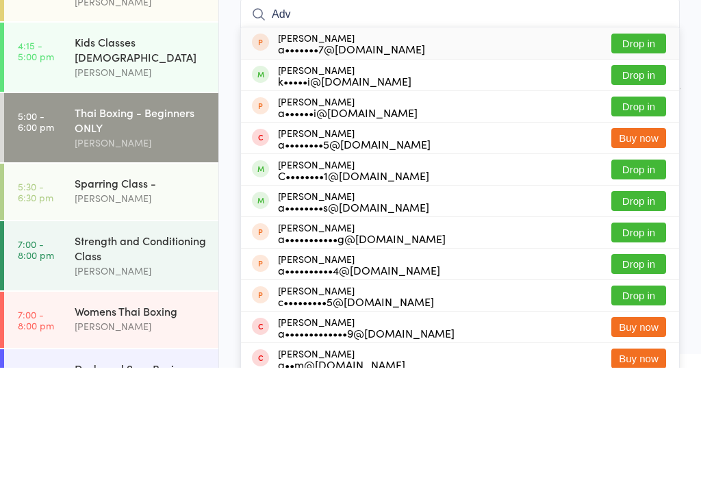
type input "Adv"
click at [634, 144] on button "Drop in" at bounding box center [638, 154] width 55 height 20
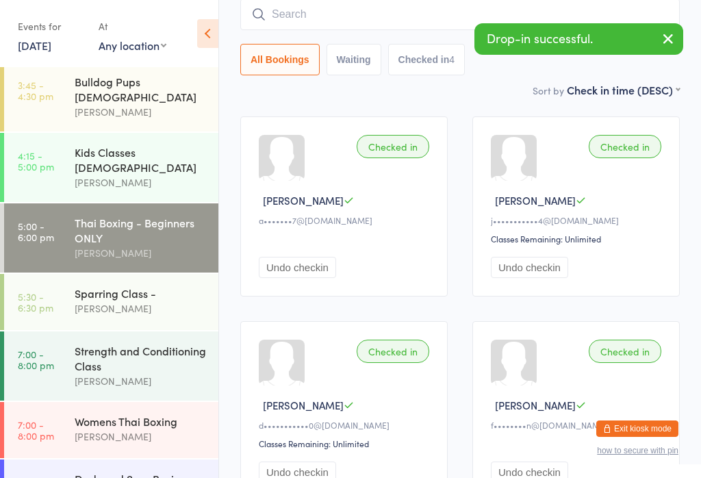
click at [675, 29] on button "button" at bounding box center [668, 39] width 30 height 31
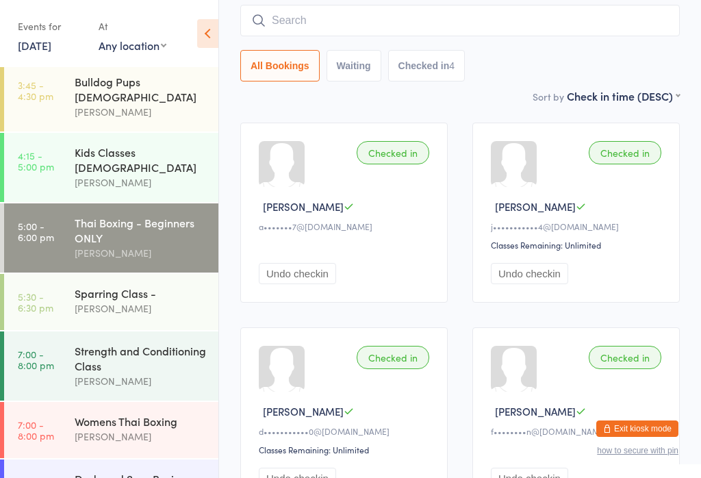
scroll to position [86, 0]
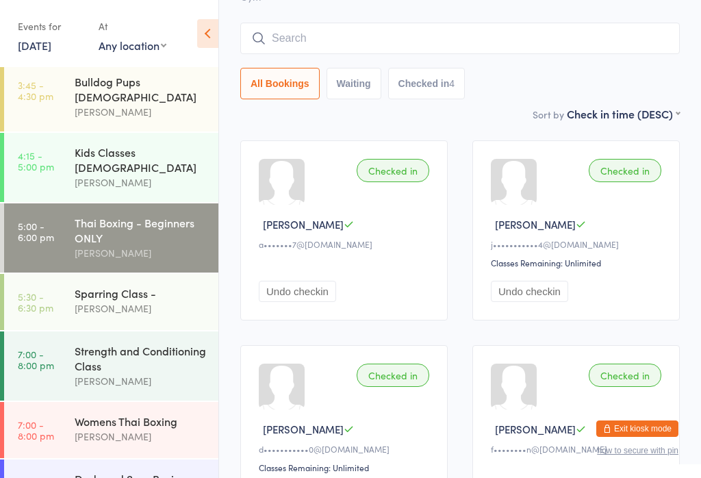
click at [309, 30] on input "search" at bounding box center [459, 38] width 439 height 31
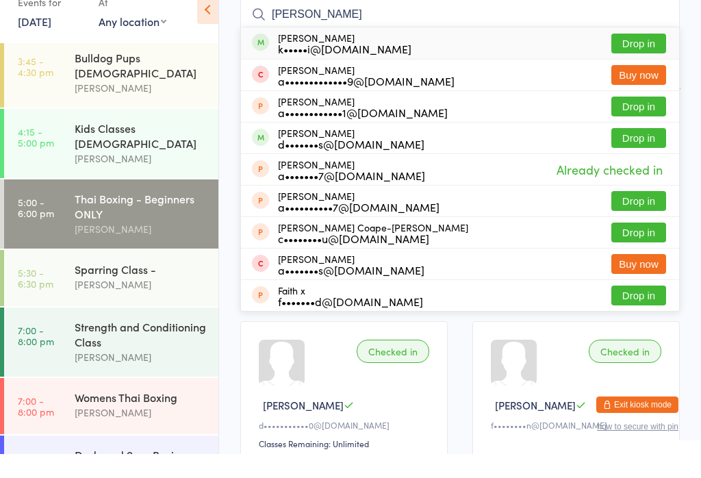
type input "[PERSON_NAME]"
click at [630, 57] on button "Drop in" at bounding box center [638, 67] width 55 height 20
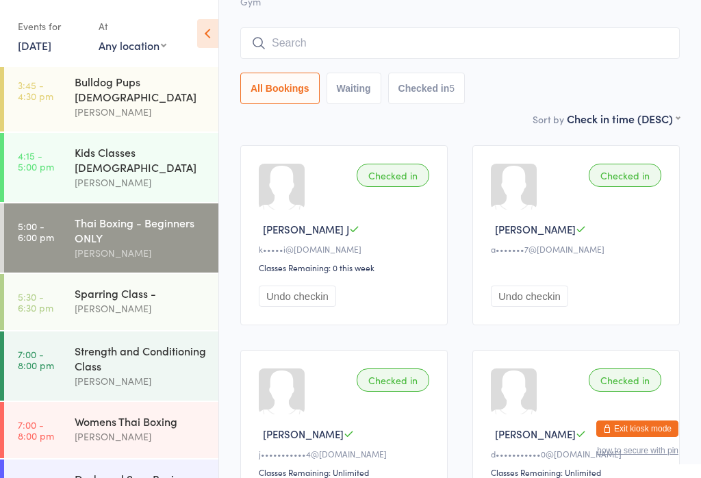
scroll to position [0, 0]
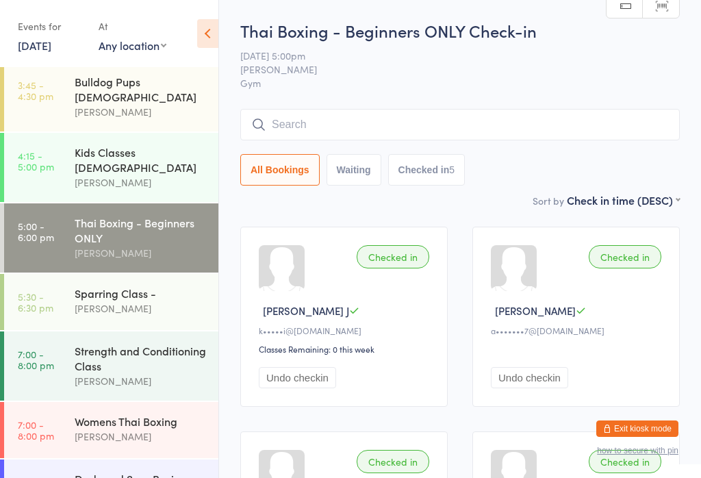
click at [104, 300] on div "[PERSON_NAME]" at bounding box center [141, 308] width 132 height 16
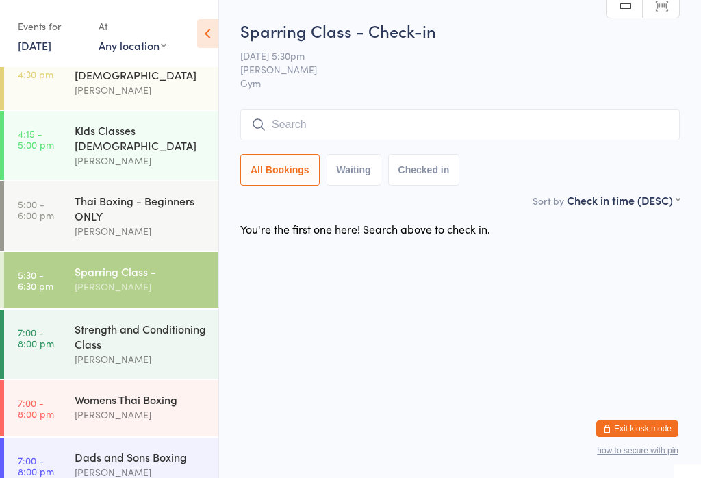
scroll to position [154, 0]
click at [125, 450] on div "Dads and Sons Boxing" at bounding box center [141, 457] width 132 height 15
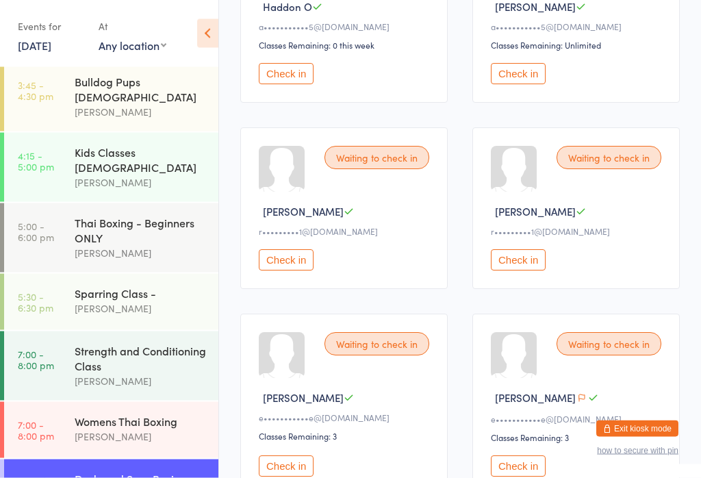
scroll to position [619, 0]
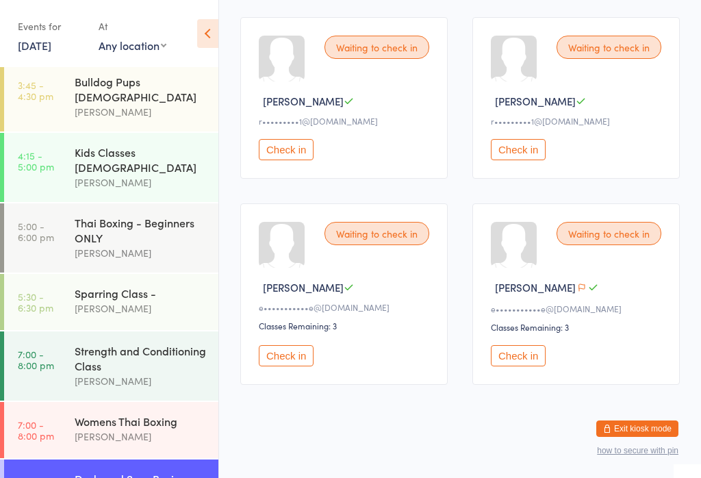
click at [127, 285] on div "Sparring Class -" at bounding box center [141, 292] width 132 height 15
